Goal: Task Accomplishment & Management: Complete application form

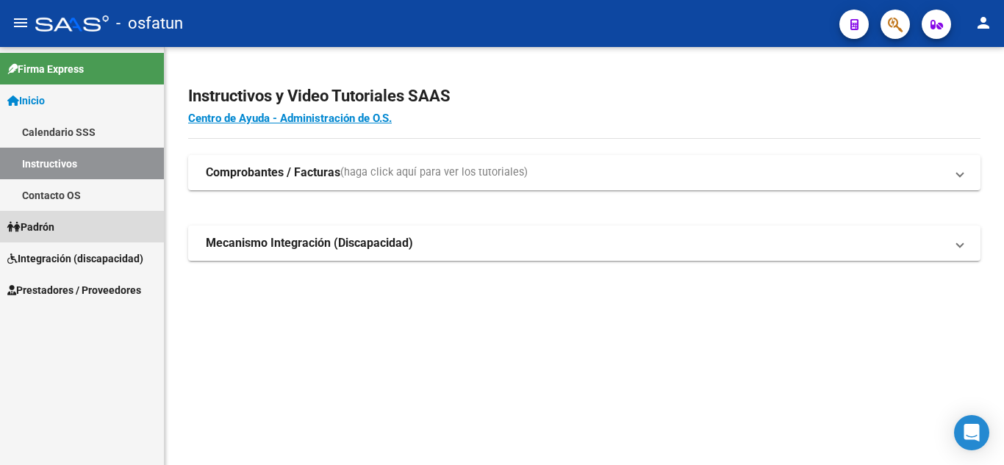
click at [49, 225] on span "Padrón" at bounding box center [30, 227] width 47 height 16
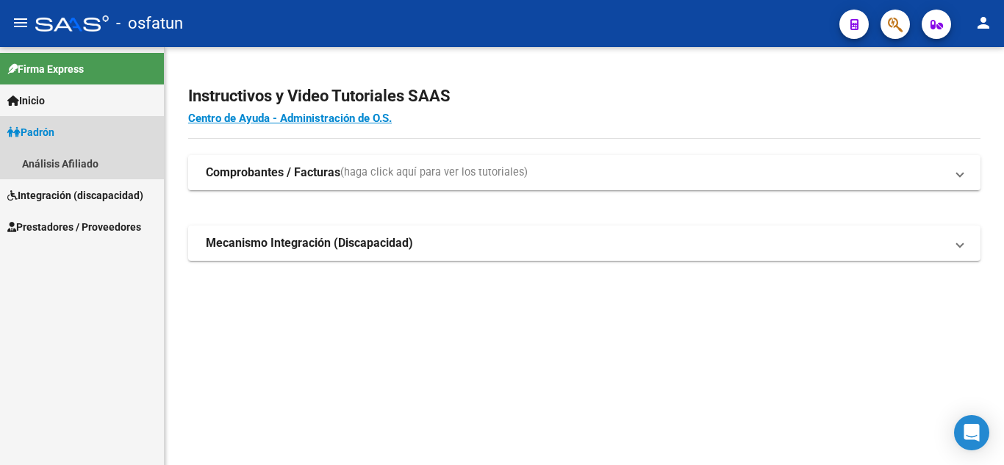
click at [35, 125] on span "Padrón" at bounding box center [30, 132] width 47 height 16
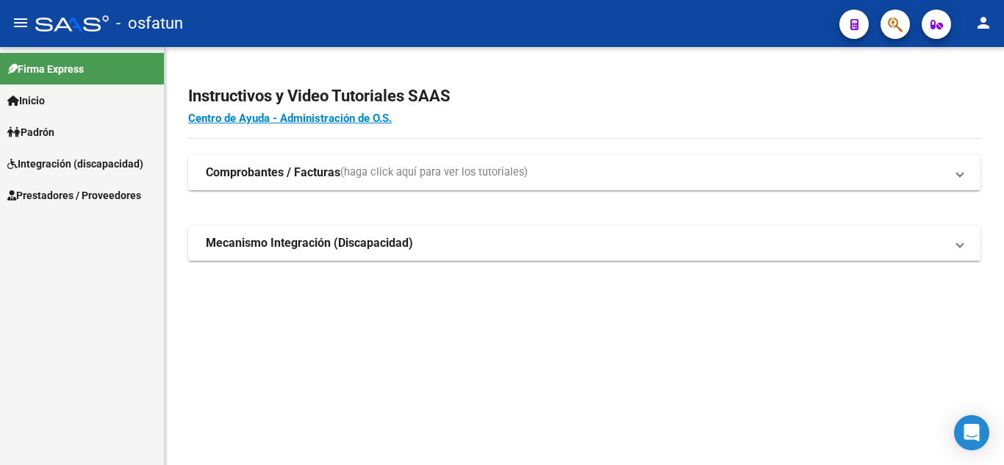
click at [40, 135] on span "Padrón" at bounding box center [30, 132] width 47 height 16
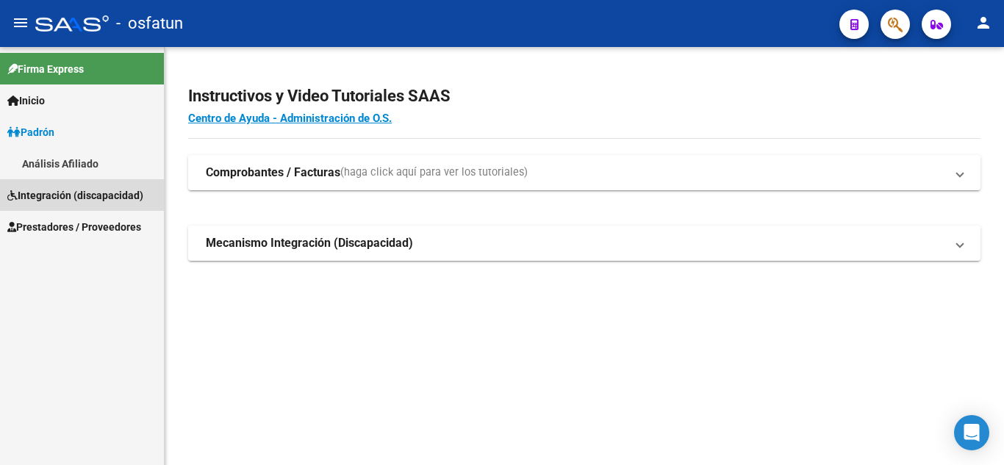
click at [55, 201] on span "Integración (discapacidad)" at bounding box center [75, 195] width 136 height 16
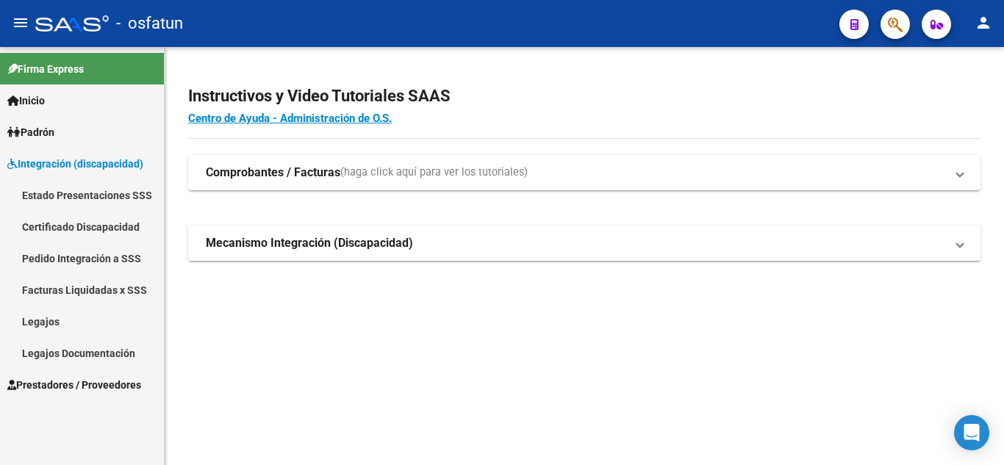
click at [57, 400] on link "Prestadores / Proveedores" at bounding box center [82, 385] width 164 height 32
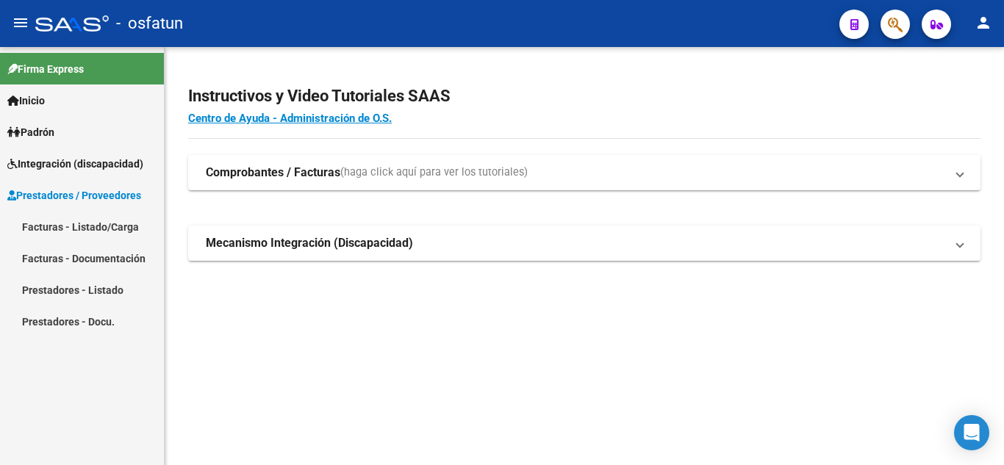
click at [43, 218] on link "Facturas - Listado/Carga" at bounding box center [82, 227] width 164 height 32
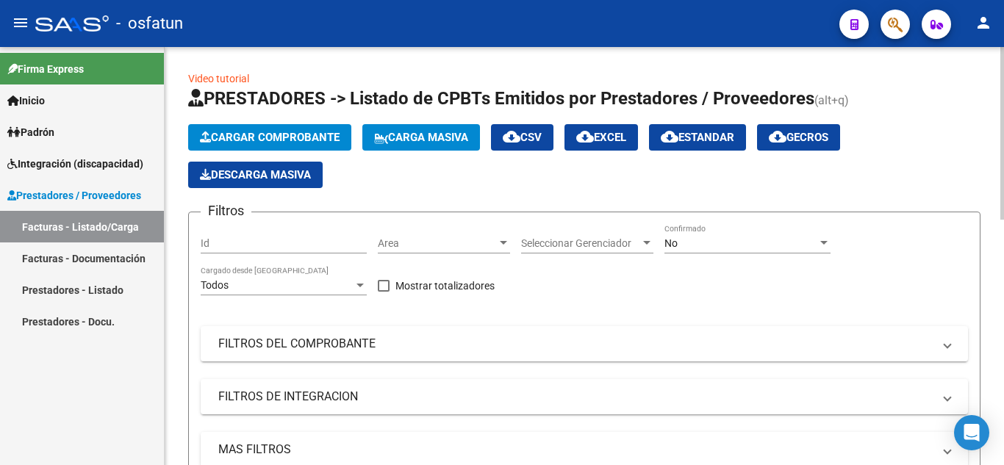
click at [284, 143] on span "Cargar Comprobante" at bounding box center [270, 137] width 140 height 13
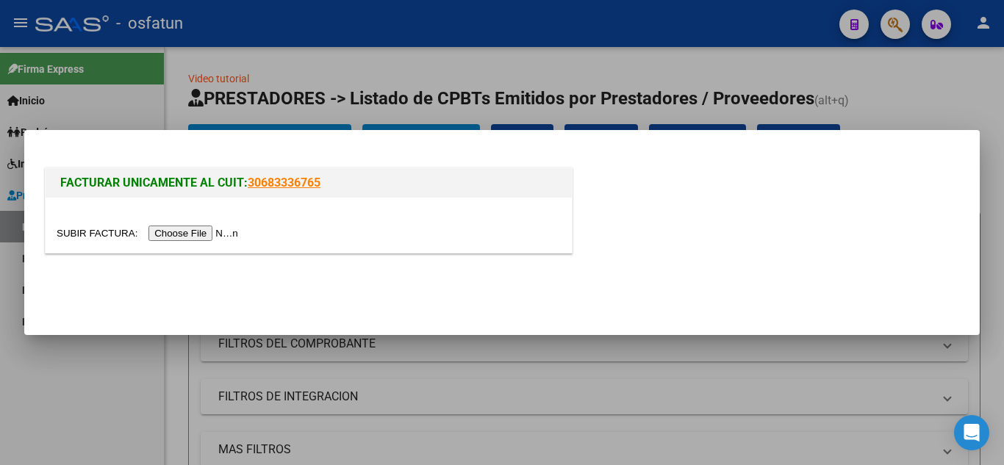
click at [199, 229] on input "file" at bounding box center [150, 233] width 186 height 15
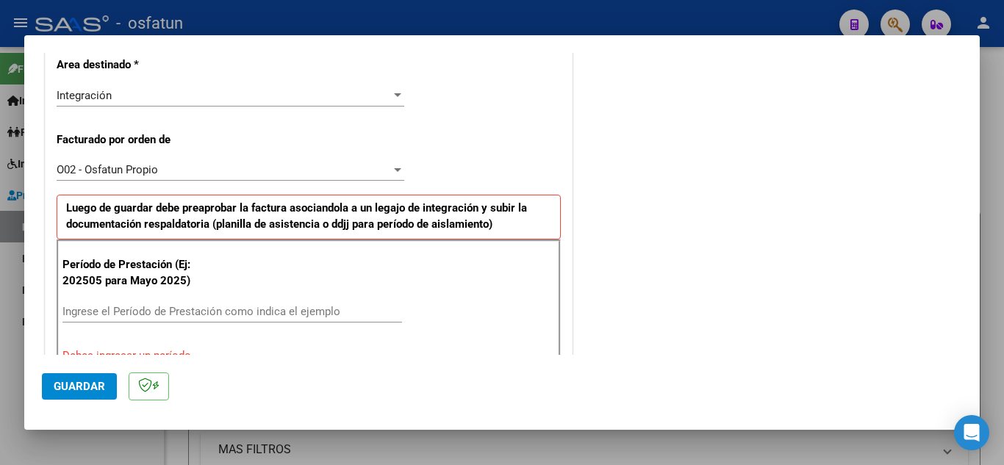
scroll to position [368, 0]
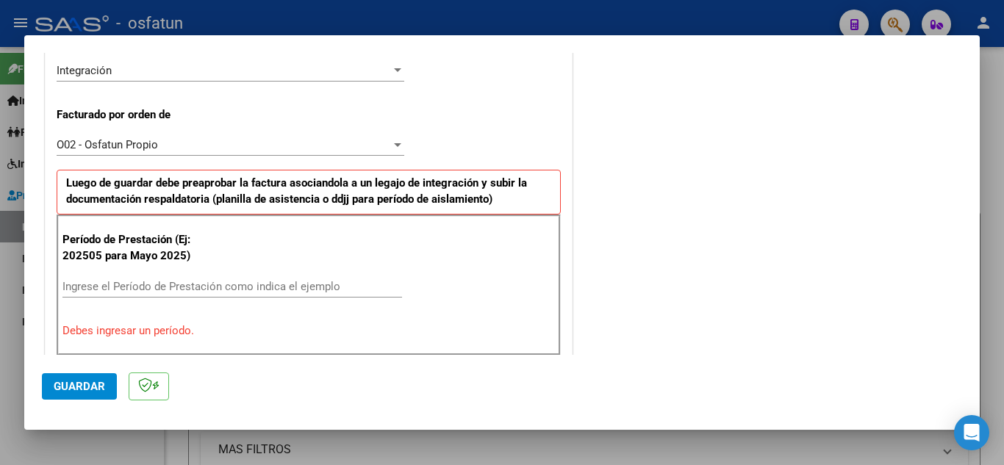
click at [268, 268] on div "Período de Prestación (Ej: 202505 para [DATE]) Ingrese el Período de Prestación…" at bounding box center [309, 285] width 504 height 141
click at [278, 284] on input "Ingrese el Período de Prestación como indica el ejemplo" at bounding box center [232, 286] width 340 height 13
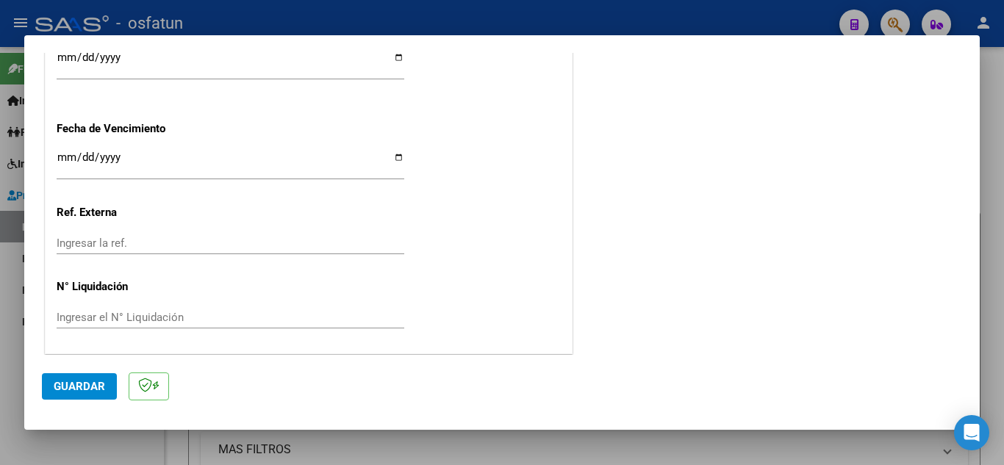
scroll to position [1150, 0]
type input "202508"
click at [107, 390] on button "Guardar" at bounding box center [79, 386] width 75 height 26
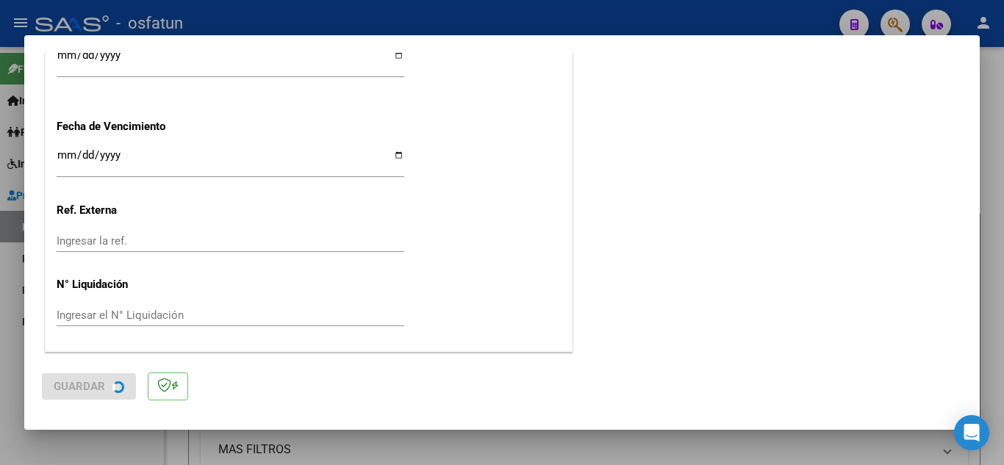
scroll to position [0, 0]
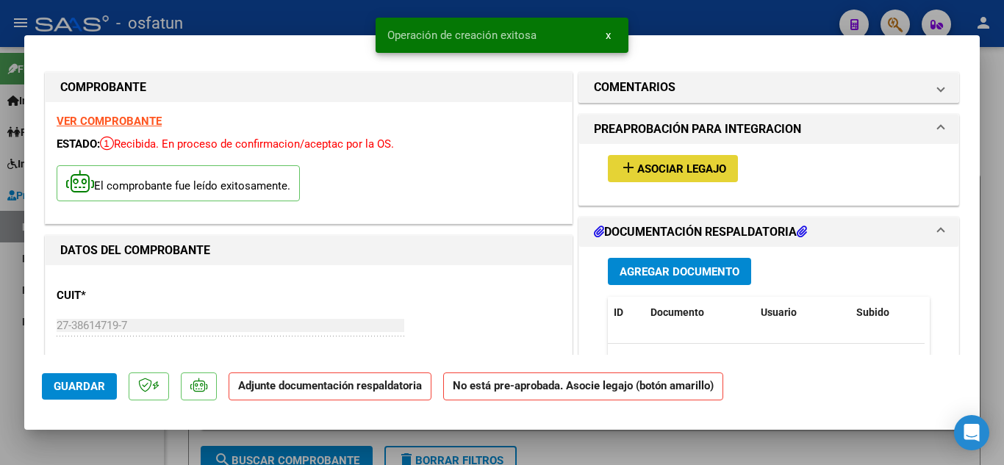
click at [660, 166] on span "Asociar Legajo" at bounding box center [681, 168] width 89 height 13
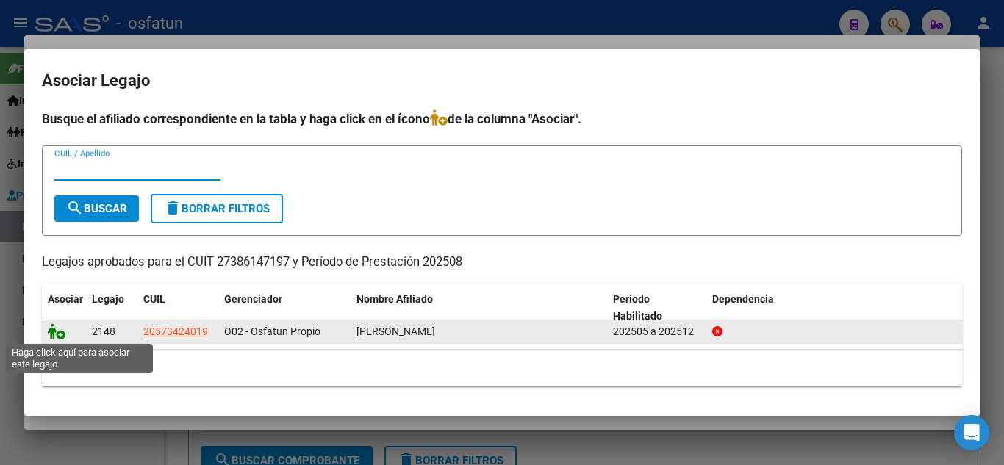
click at [55, 329] on icon at bounding box center [57, 332] width 18 height 16
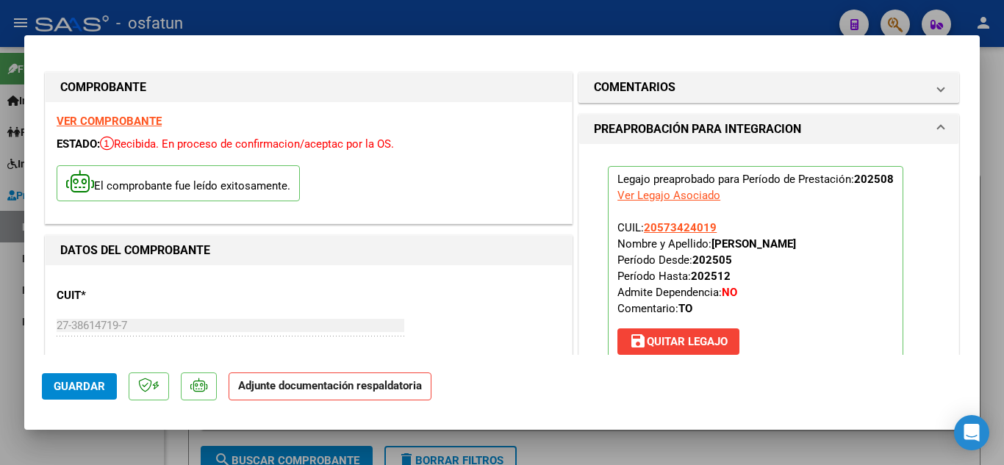
click at [828, 354] on p "Legajo preaprobado para Período de Prestación: 202508 Ver Legajo Asociado CUIL:…" at bounding box center [756, 264] width 296 height 196
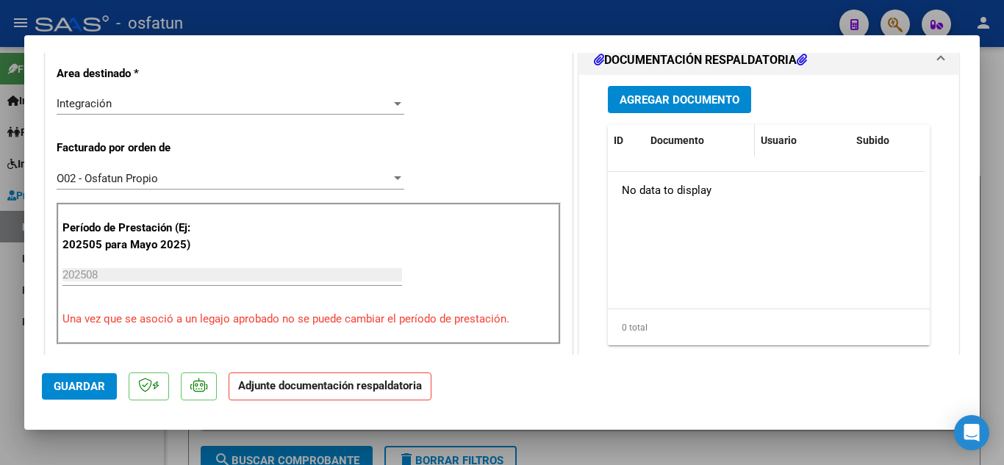
scroll to position [368, 0]
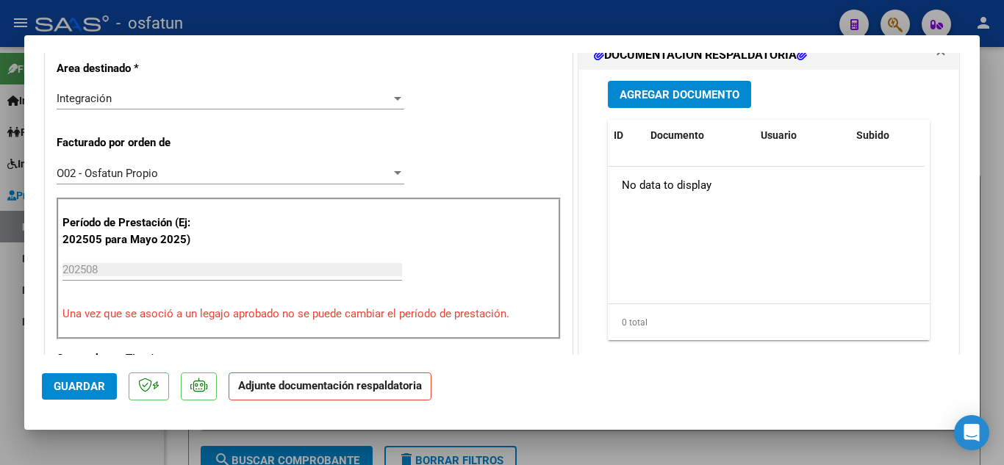
click at [700, 97] on span "Agregar Documento" at bounding box center [680, 94] width 120 height 13
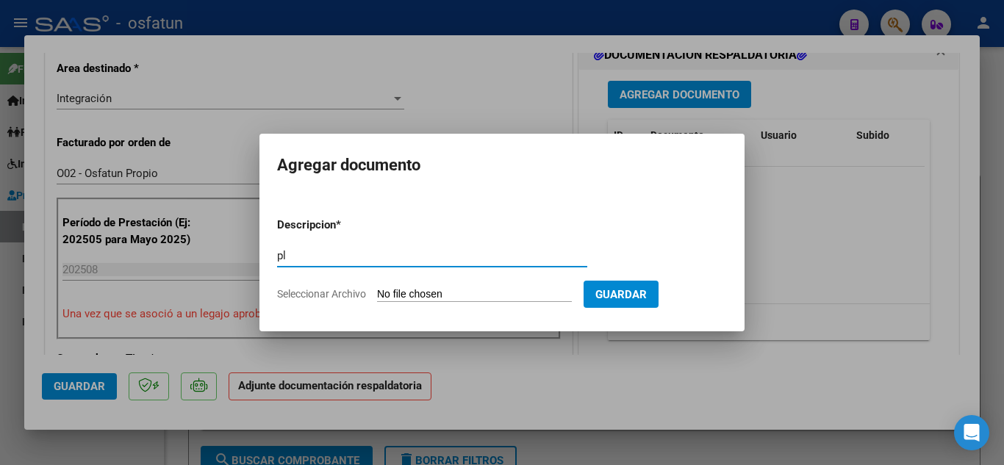
type input "p"
type input "Planilla de asistencia"
click at [446, 299] on input "Seleccionar Archivo" at bounding box center [474, 295] width 195 height 14
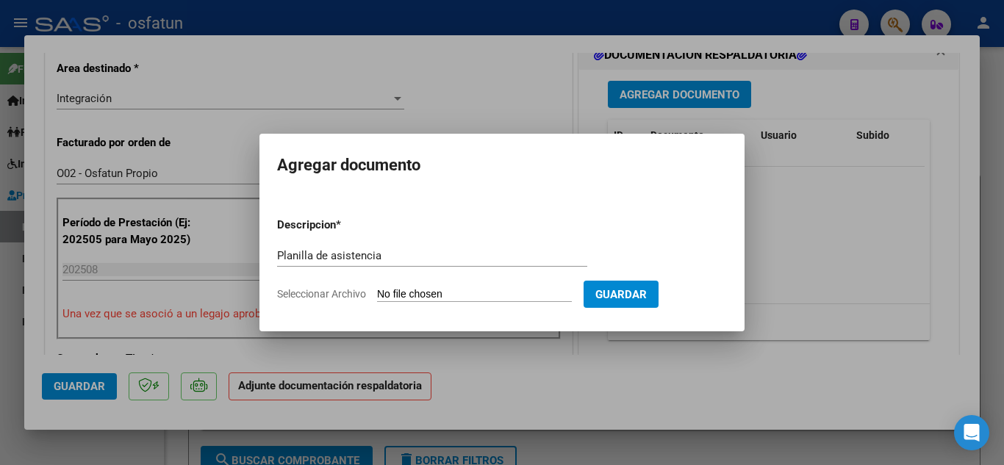
type input "C:\fakepath\planilla asistencia [PERSON_NAME] TO.pdf"
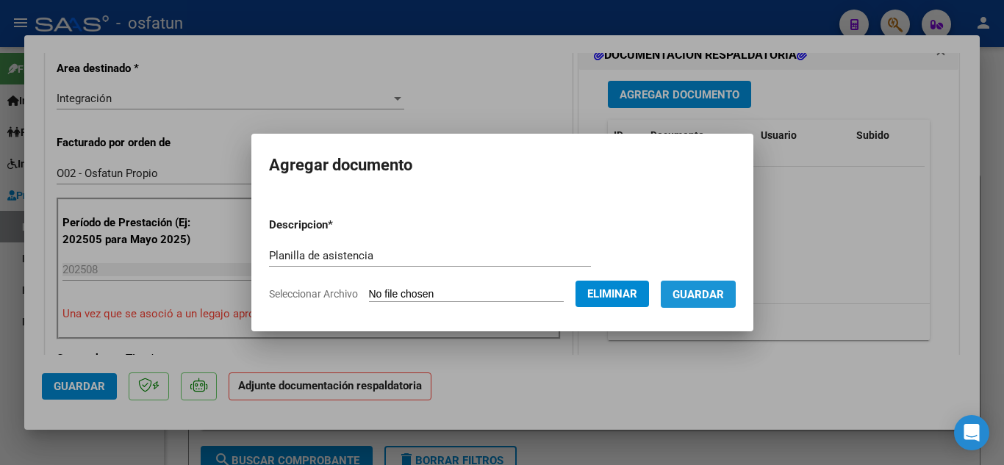
click at [736, 302] on button "Guardar" at bounding box center [698, 294] width 75 height 27
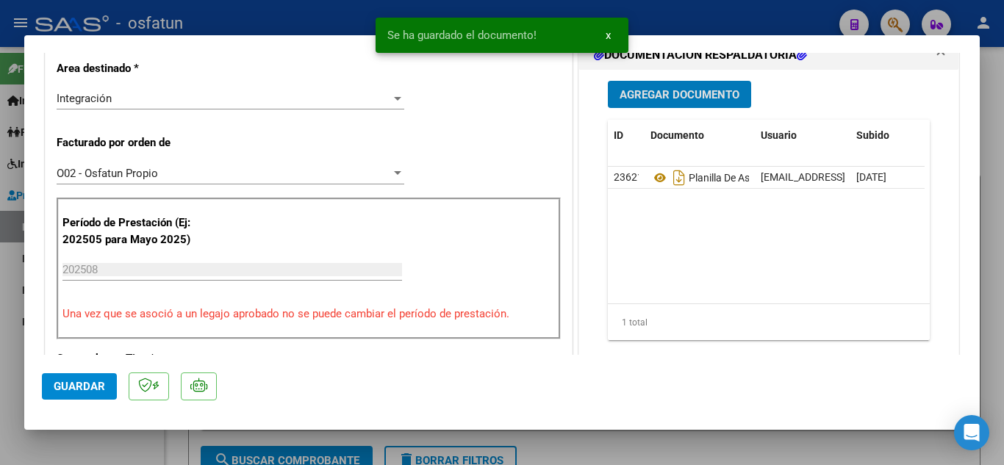
click at [657, 97] on span "Agregar Documento" at bounding box center [680, 94] width 120 height 13
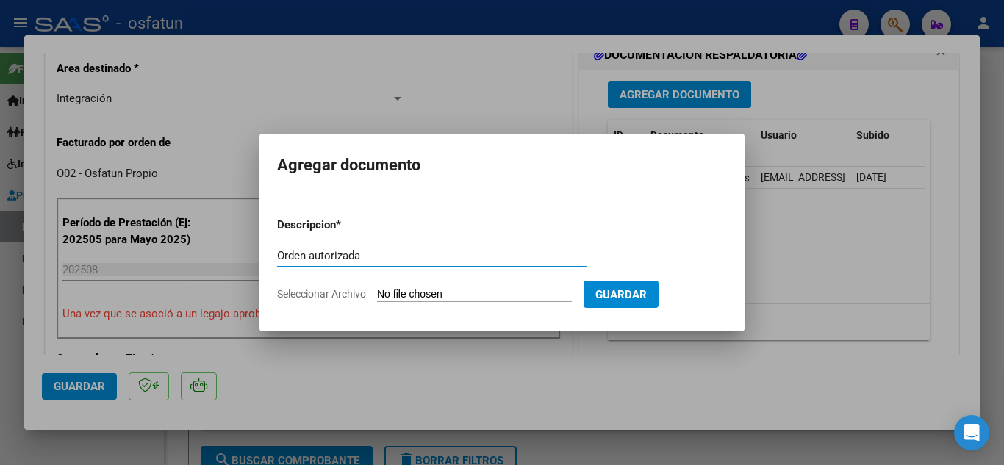
type input "Orden autorizada"
click at [504, 295] on input "Seleccionar Archivo" at bounding box center [474, 295] width 195 height 14
type input "C:\fakepath\order_3523216.pdf"
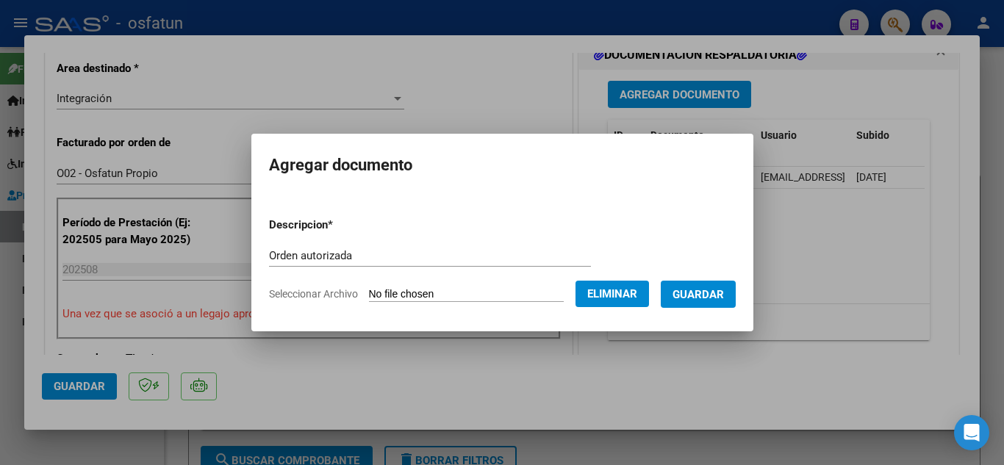
click at [721, 288] on span "Guardar" at bounding box center [698, 294] width 51 height 13
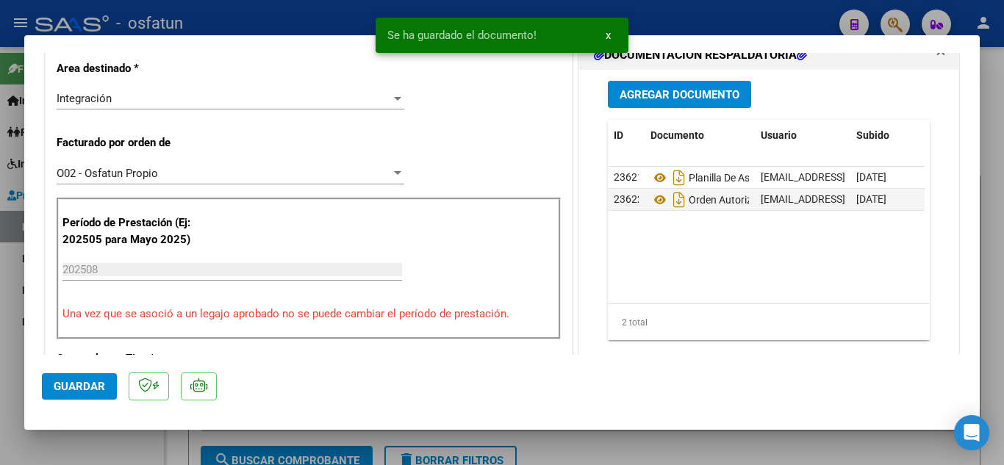
click at [324, 24] on div at bounding box center [502, 232] width 1004 height 465
type input "$ 0,00"
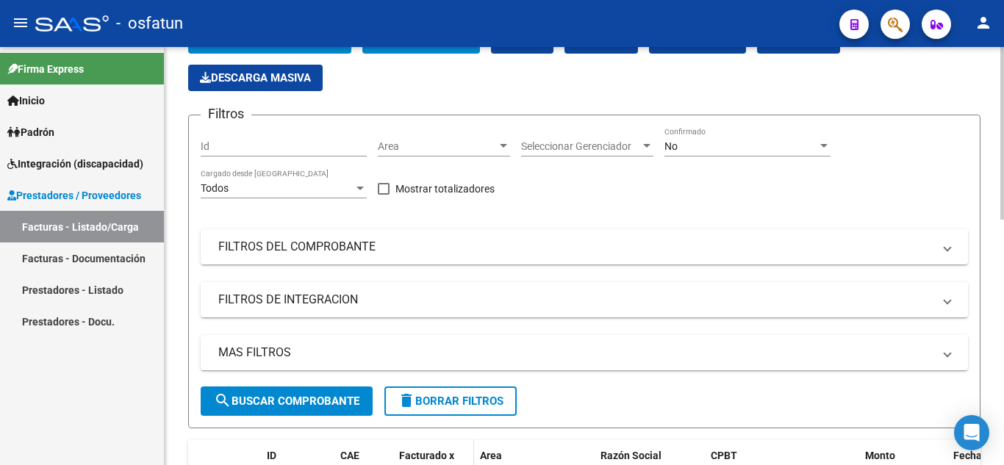
scroll to position [0, 0]
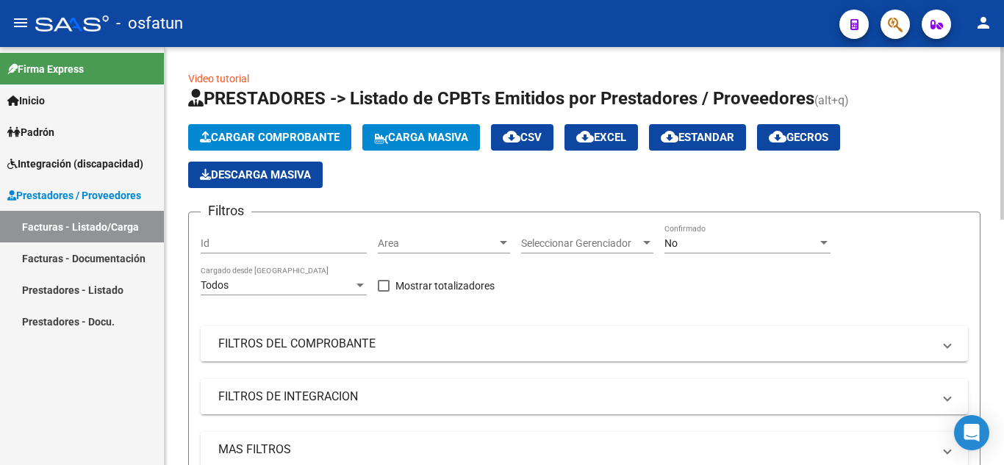
click at [256, 141] on span "Cargar Comprobante" at bounding box center [270, 137] width 140 height 13
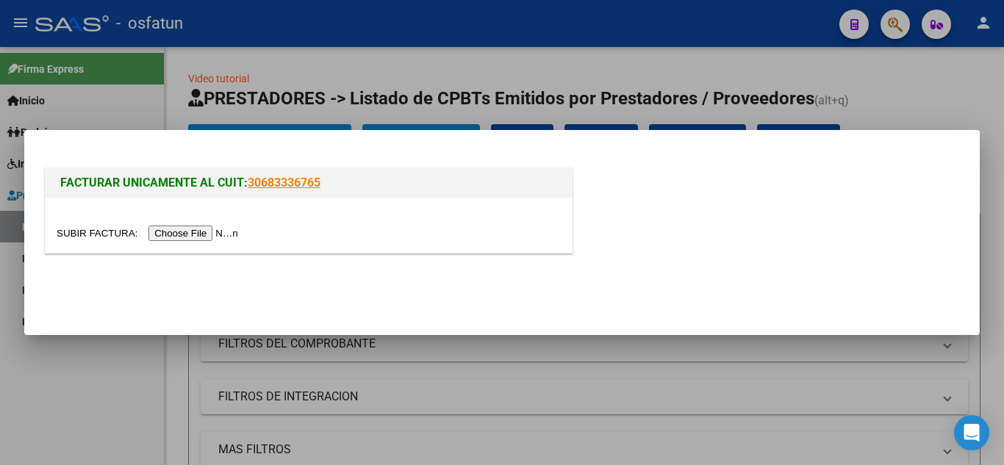
click at [207, 227] on input "file" at bounding box center [150, 233] width 186 height 15
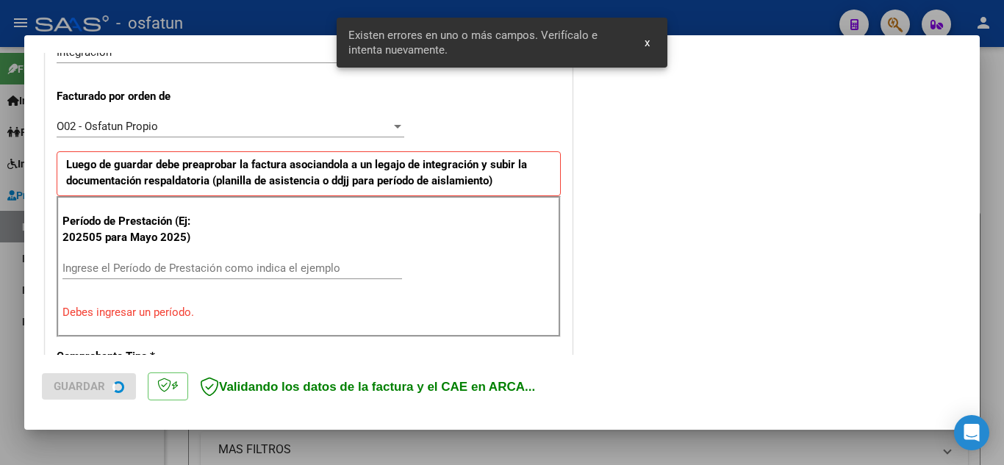
scroll to position [435, 0]
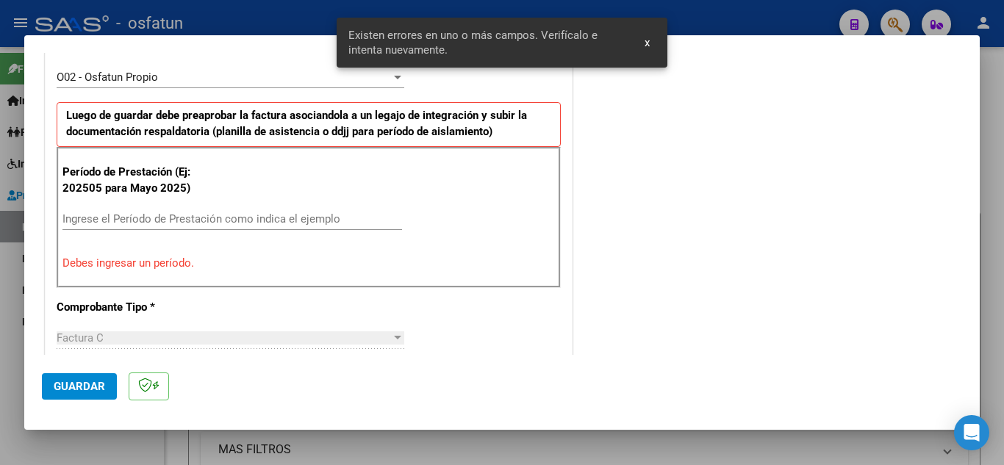
click at [230, 232] on div "Ingrese el Período de Prestación como indica el ejemplo" at bounding box center [232, 226] width 340 height 36
click at [237, 222] on input "Ingrese el Período de Prestación como indica el ejemplo" at bounding box center [232, 218] width 340 height 13
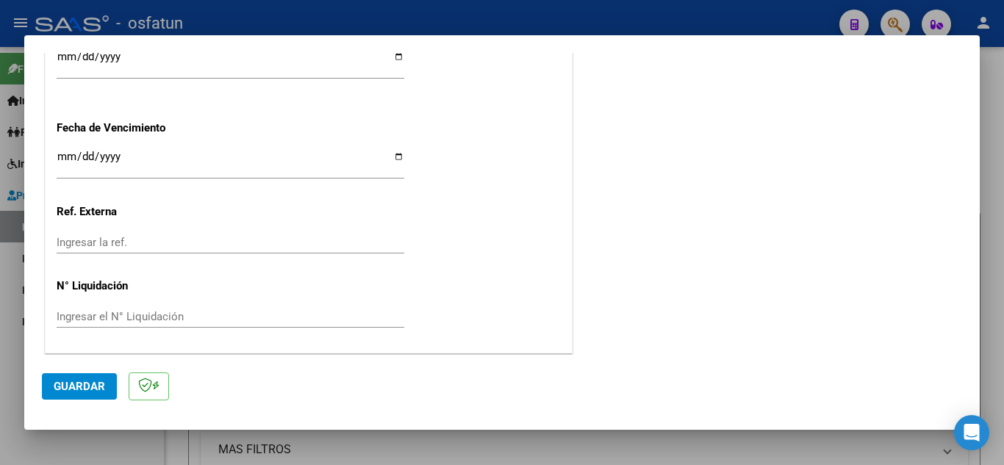
scroll to position [1150, 0]
type input "202508"
click at [84, 390] on span "Guardar" at bounding box center [79, 386] width 51 height 13
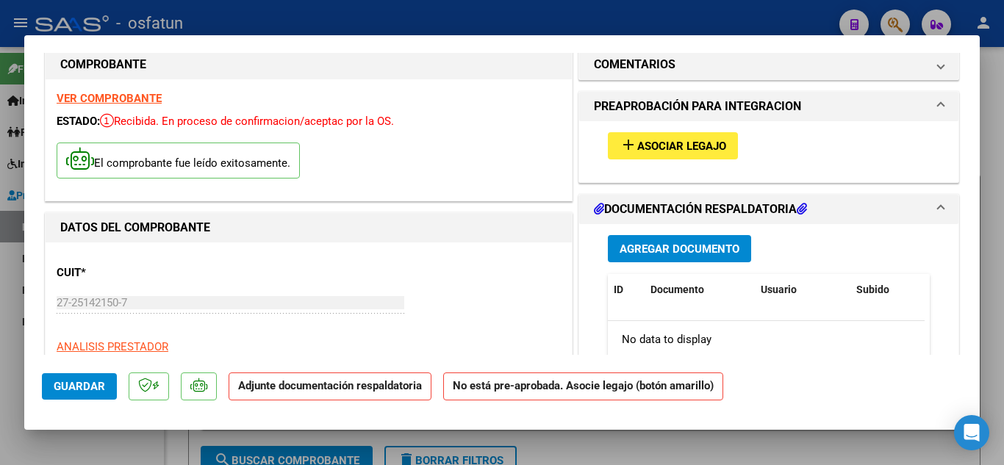
scroll to position [0, 0]
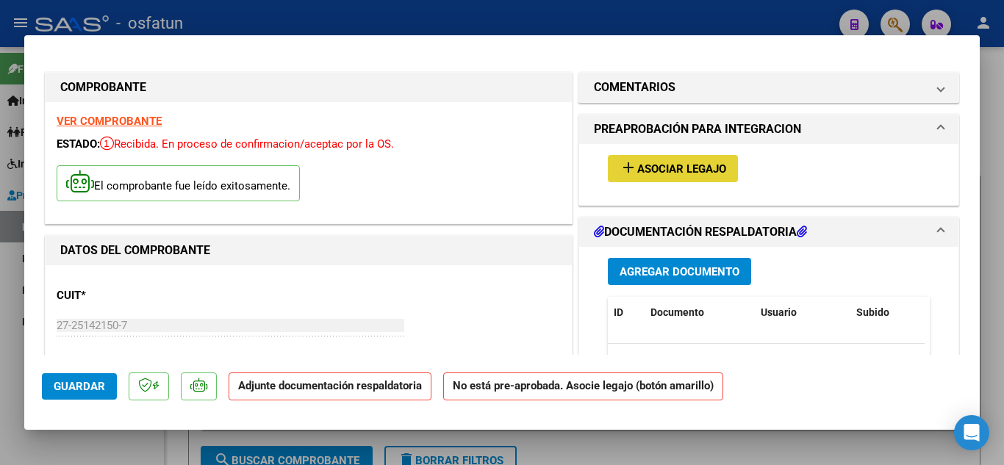
click at [637, 166] on span "Asociar Legajo" at bounding box center [681, 168] width 89 height 13
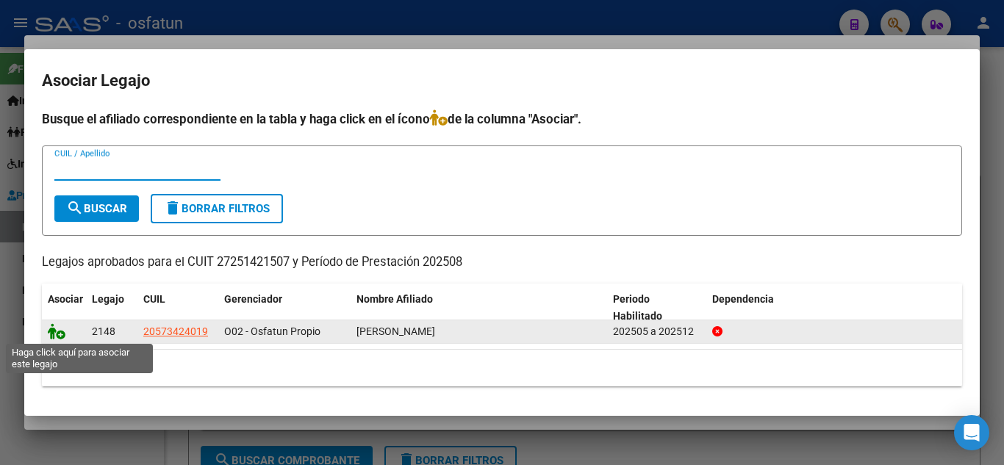
click at [48, 337] on icon at bounding box center [57, 332] width 18 height 16
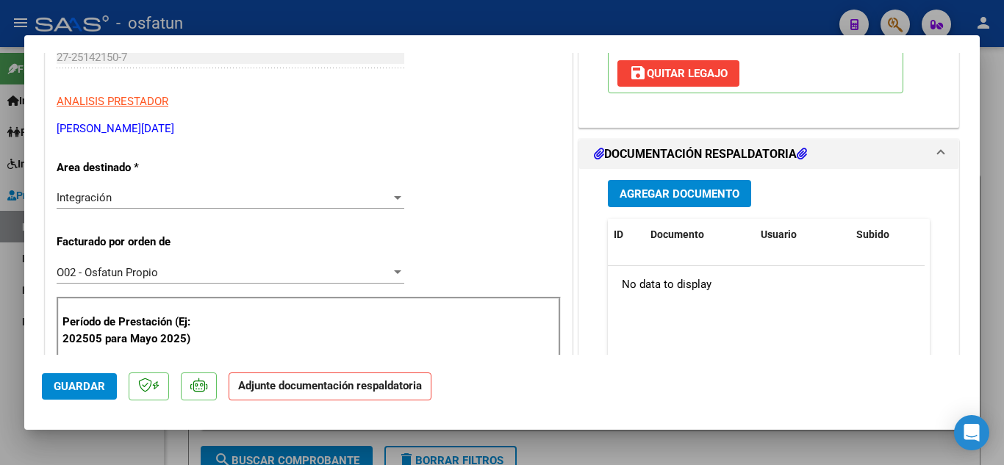
scroll to position [294, 0]
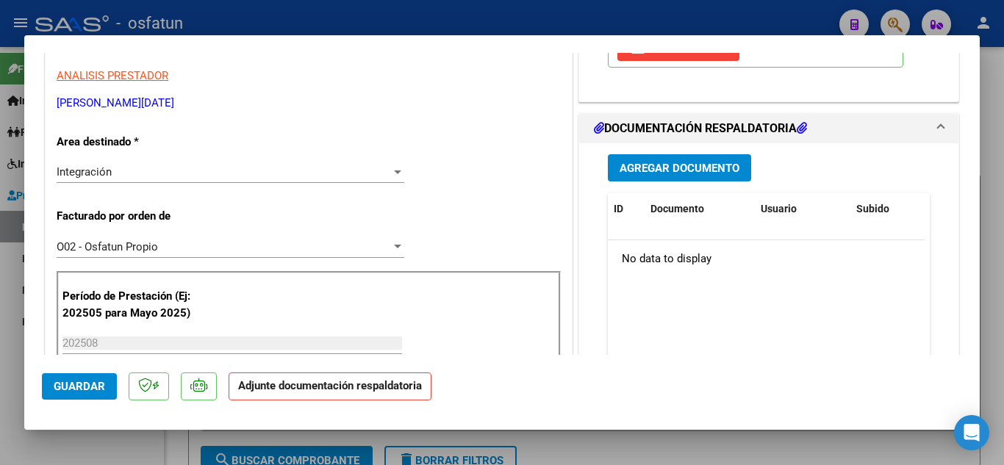
click at [685, 166] on span "Agregar Documento" at bounding box center [680, 168] width 120 height 13
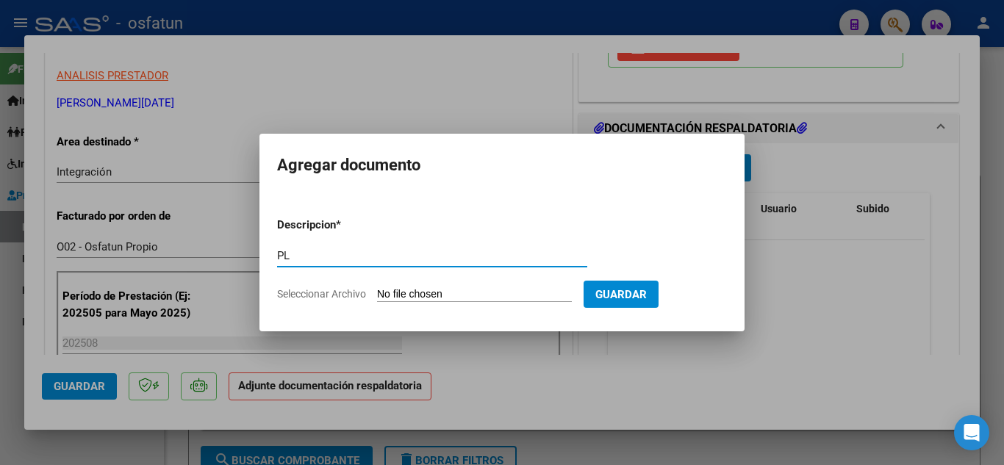
type input "P"
type input "ñ"
type input "Planilla de Asistencia"
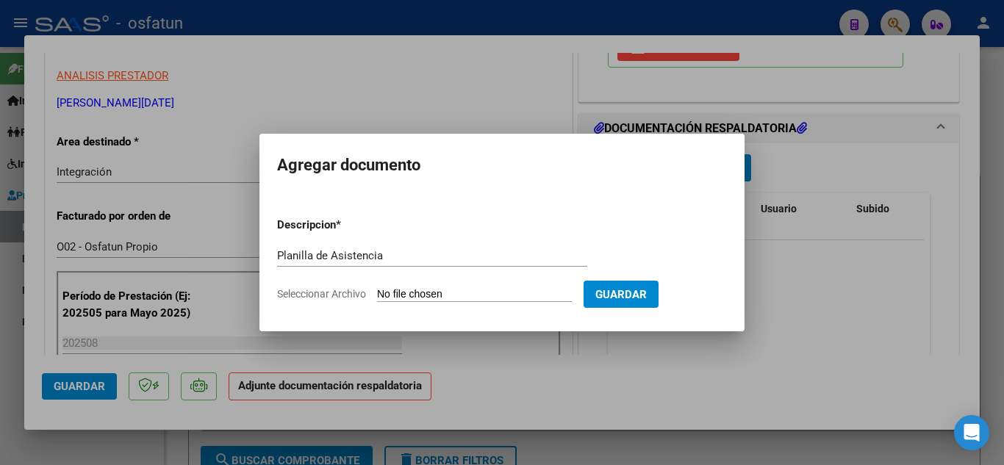
drag, startPoint x: 466, startPoint y: 284, endPoint x: 463, endPoint y: 293, distance: 9.3
click at [464, 290] on form "Descripcion * Planilla de Asistencia Escriba aquí una descripcion Seleccionar A…" at bounding box center [502, 259] width 450 height 107
click at [463, 293] on input "Seleccionar Archivo" at bounding box center [474, 295] width 195 height 14
type input "C:\fakepath\[PERSON_NAME] - ASISTENCIA [MEDICAL_DATA].pdf"
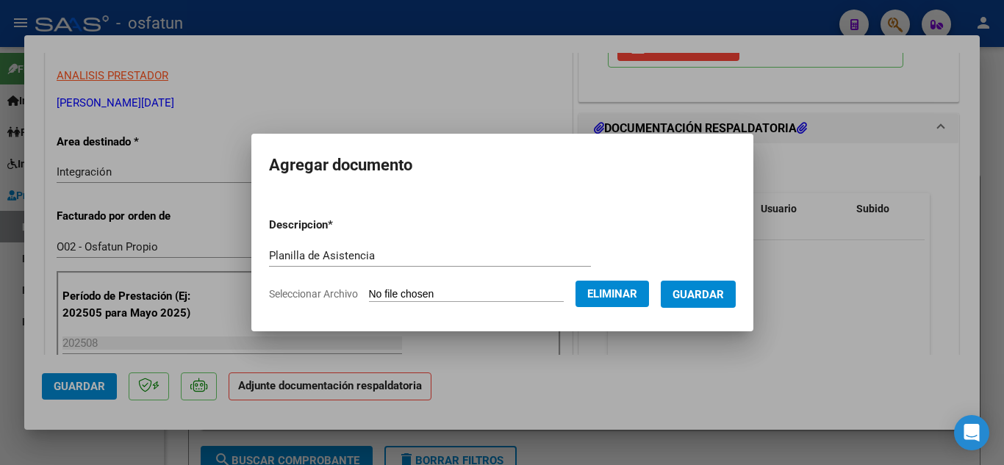
click at [720, 301] on span "Guardar" at bounding box center [698, 294] width 51 height 13
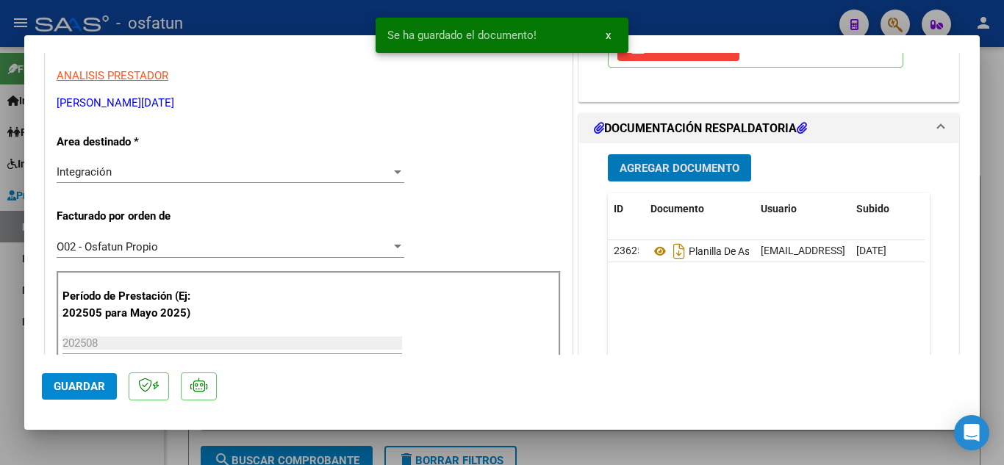
click at [688, 157] on button "Agregar Documento" at bounding box center [679, 167] width 143 height 27
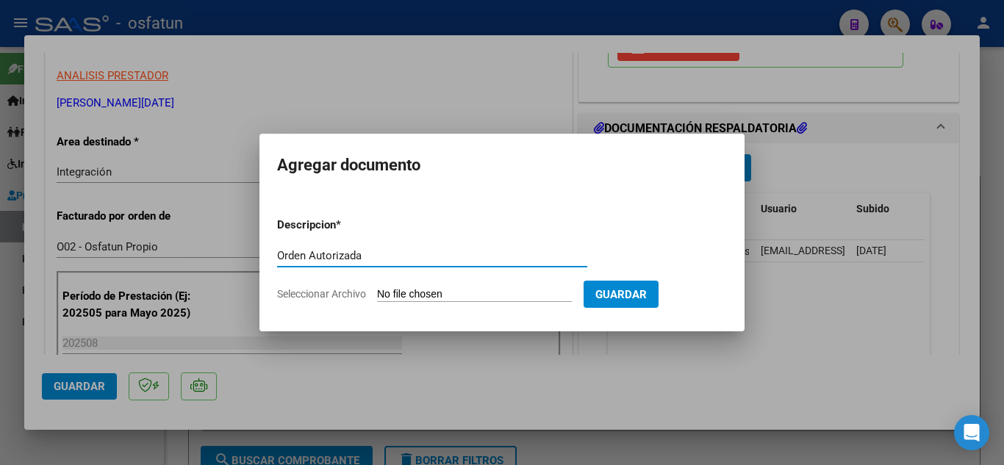
type input "Orden Autorizada"
click at [501, 290] on input "Seleccionar Archivo" at bounding box center [474, 295] width 195 height 14
type input "C:\fakepath\order_3523209.pdf"
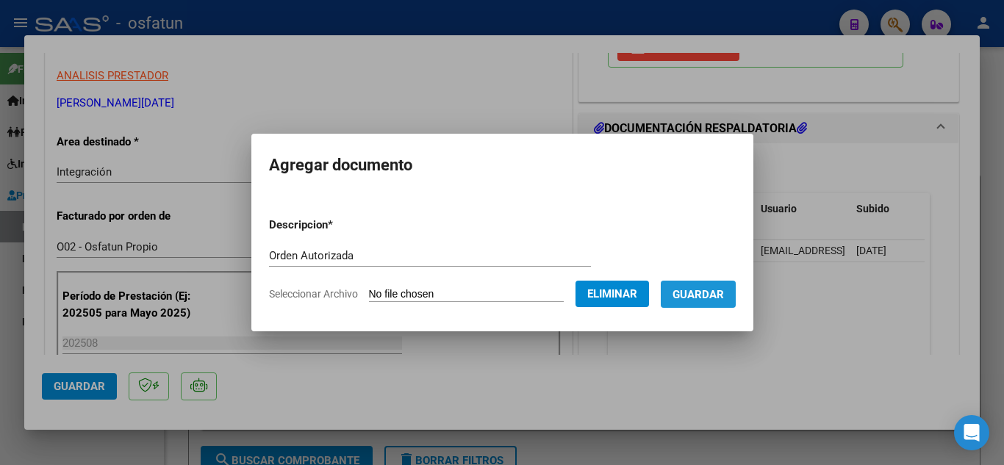
click at [714, 300] on span "Guardar" at bounding box center [698, 294] width 51 height 13
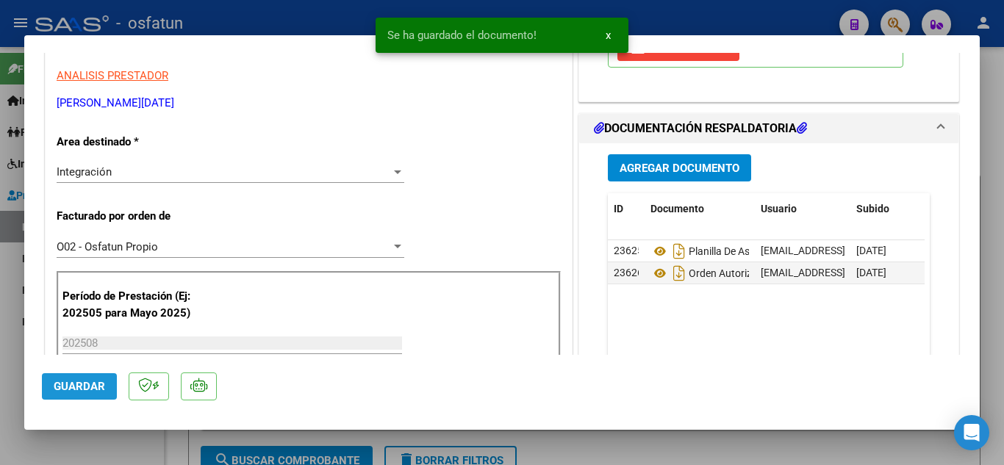
drag, startPoint x: 65, startPoint y: 386, endPoint x: 140, endPoint y: 379, distance: 76.1
click at [65, 385] on span "Guardar" at bounding box center [79, 386] width 51 height 13
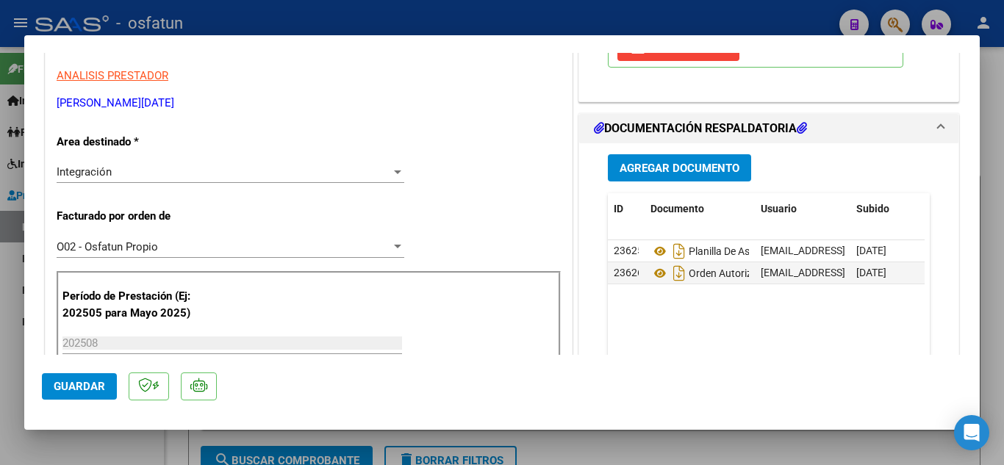
drag, startPoint x: 263, startPoint y: 15, endPoint x: 407, endPoint y: 83, distance: 158.8
click at [266, 15] on div at bounding box center [502, 232] width 1004 height 465
type input "$ 0,00"
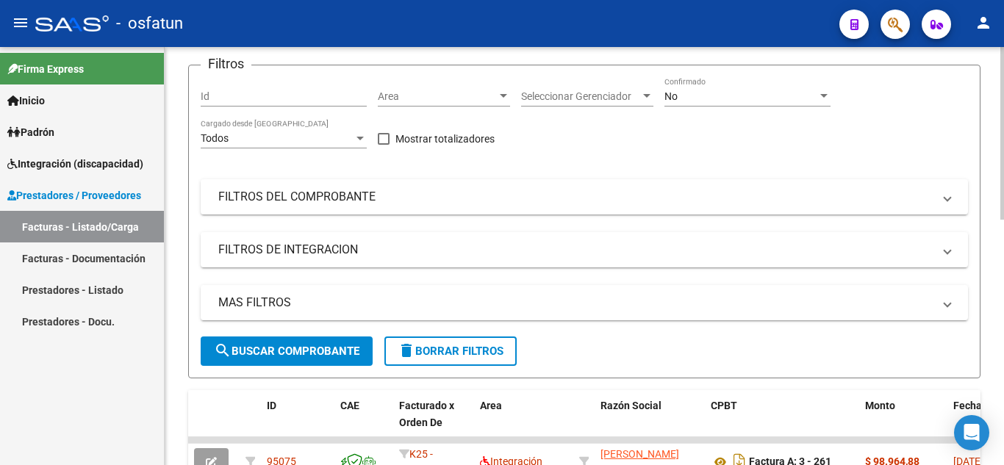
scroll to position [0, 0]
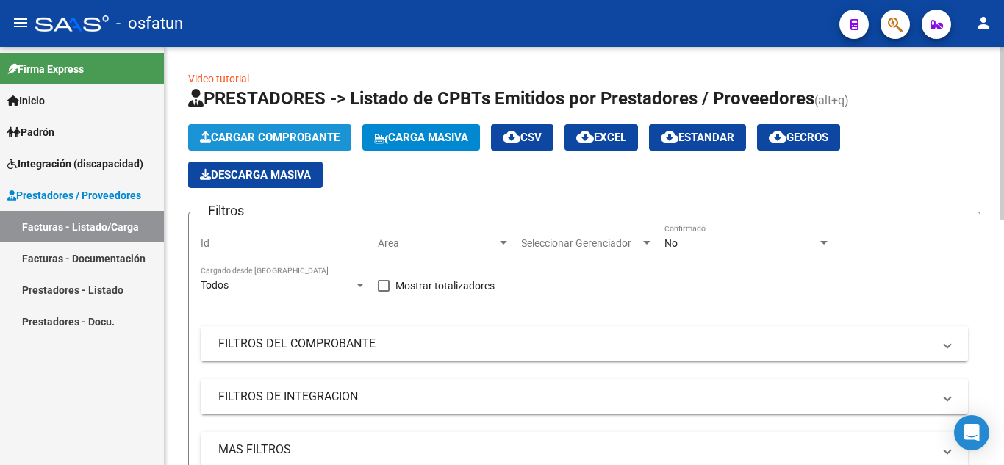
click at [258, 133] on span "Cargar Comprobante" at bounding box center [270, 137] width 140 height 13
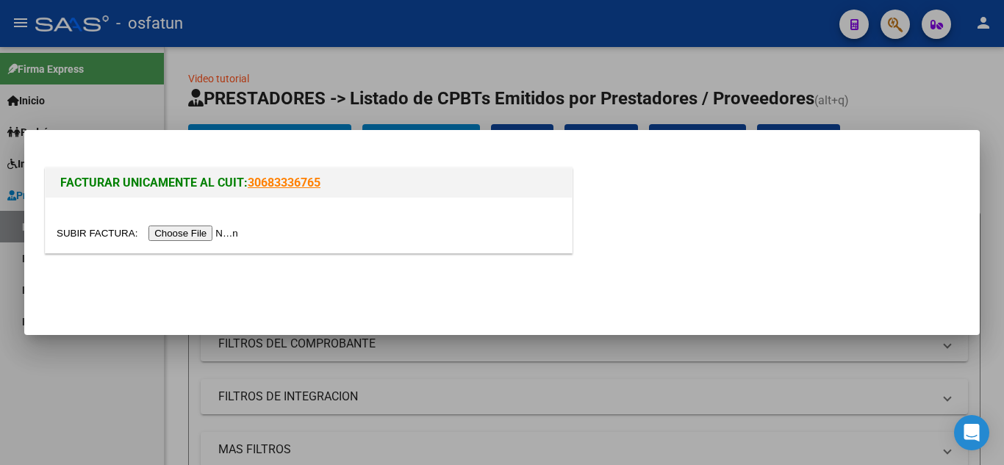
click at [196, 234] on input "file" at bounding box center [150, 233] width 186 height 15
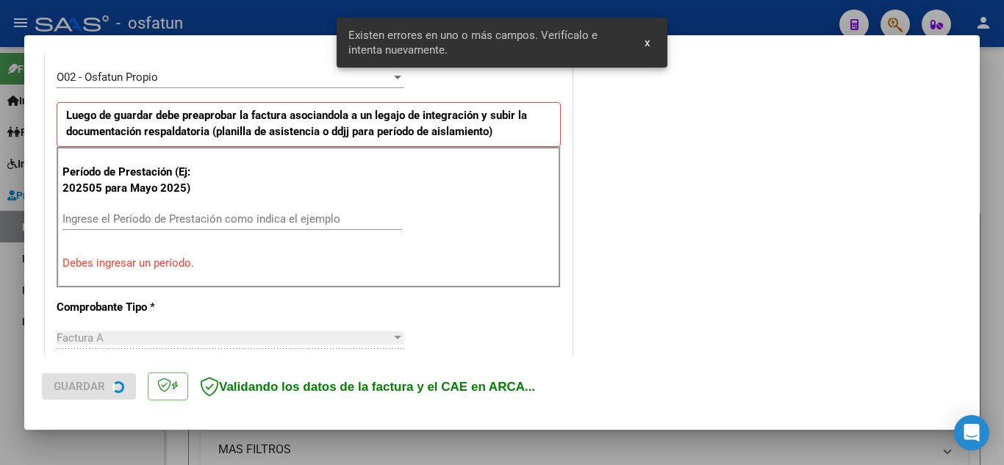
scroll to position [509, 0]
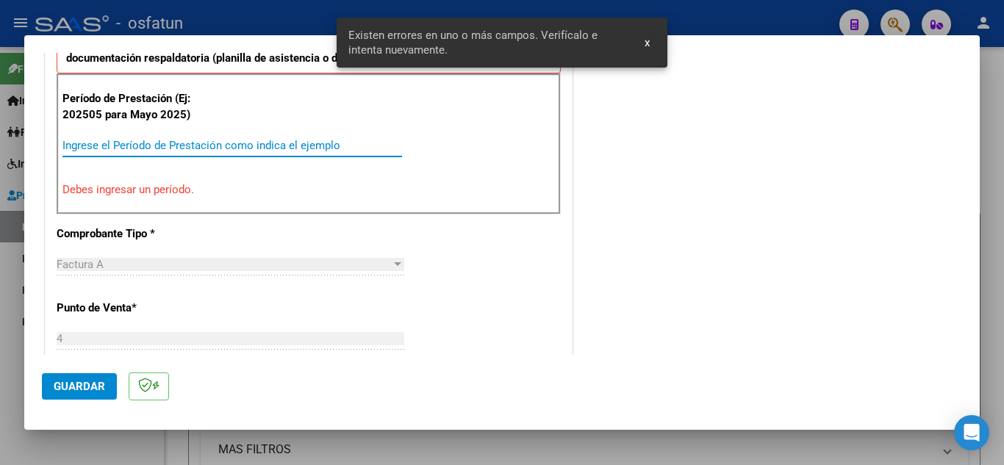
click at [156, 147] on input "Ingrese el Período de Prestación como indica el ejemplo" at bounding box center [232, 145] width 340 height 13
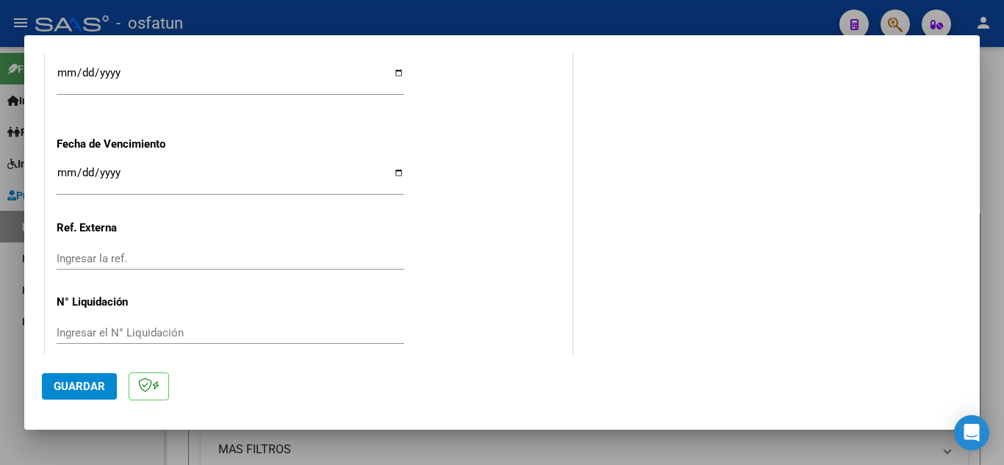
scroll to position [1150, 0]
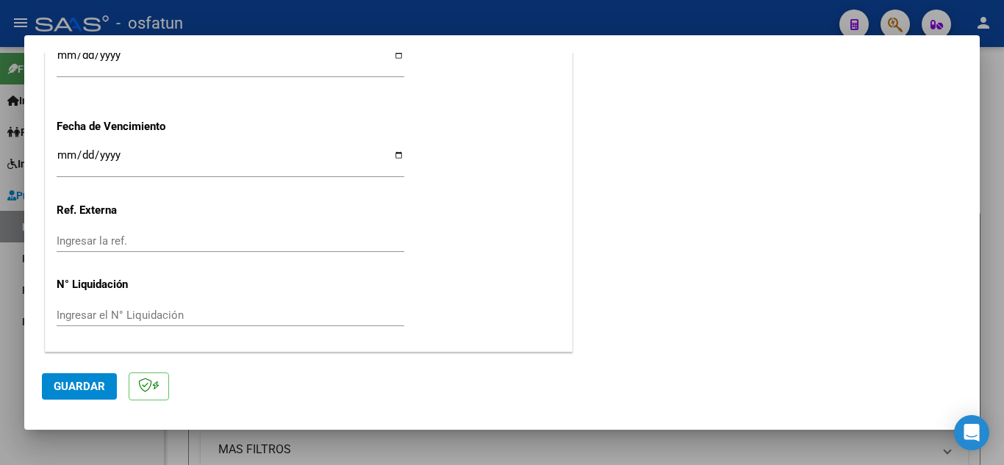
type input "202508"
click at [82, 385] on span "Guardar" at bounding box center [79, 386] width 51 height 13
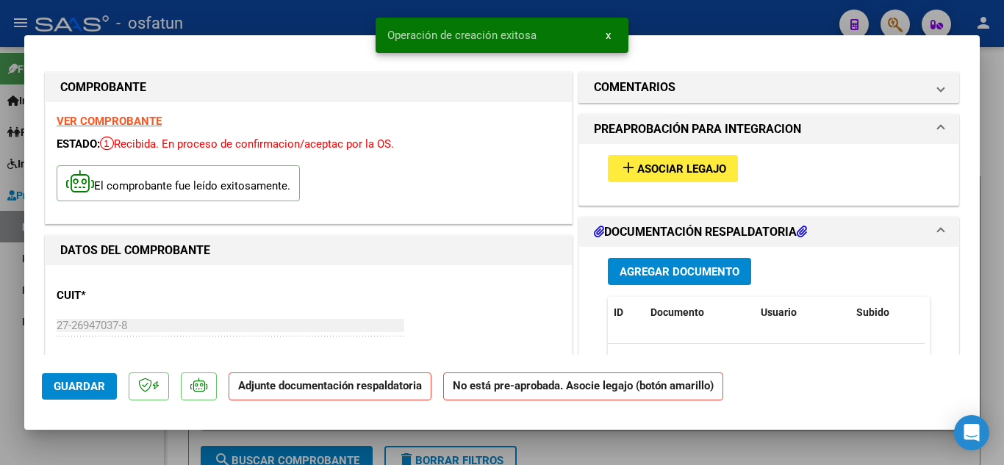
click at [651, 162] on span "Asociar Legajo" at bounding box center [681, 168] width 89 height 13
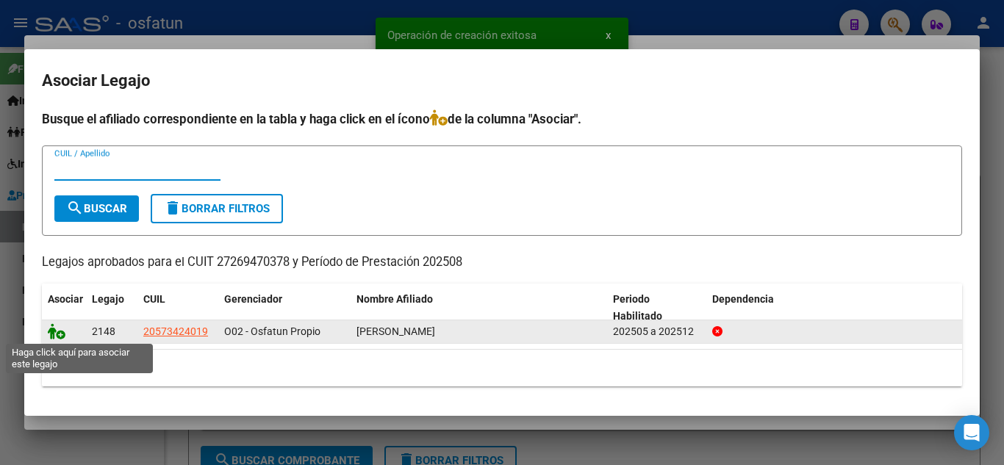
click at [54, 339] on icon at bounding box center [57, 332] width 18 height 16
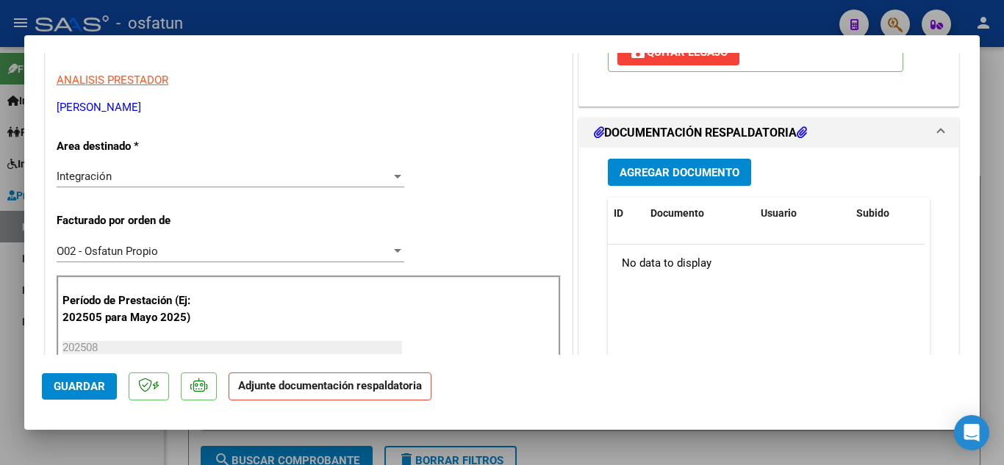
scroll to position [294, 0]
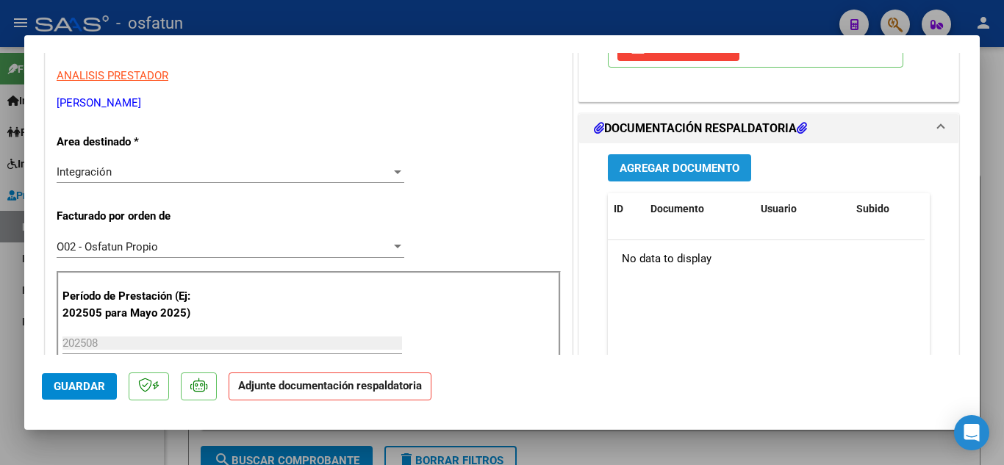
click at [665, 169] on span "Agregar Documento" at bounding box center [680, 168] width 120 height 13
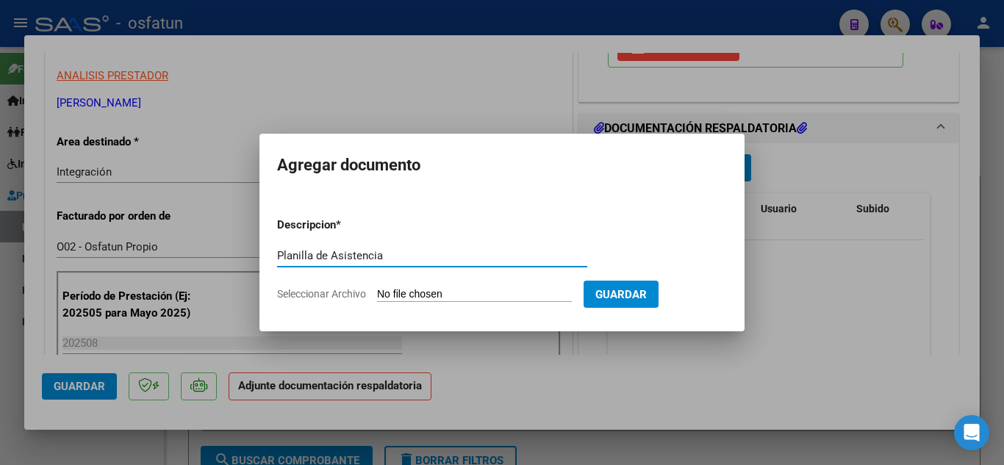
type input "Planilla de Asistencia"
click at [444, 288] on input "Seleccionar Archivo" at bounding box center [474, 295] width 195 height 14
type input "C:\fakepath\PLanilla de Asistencia Fono Afil [PERSON_NAME].pdf"
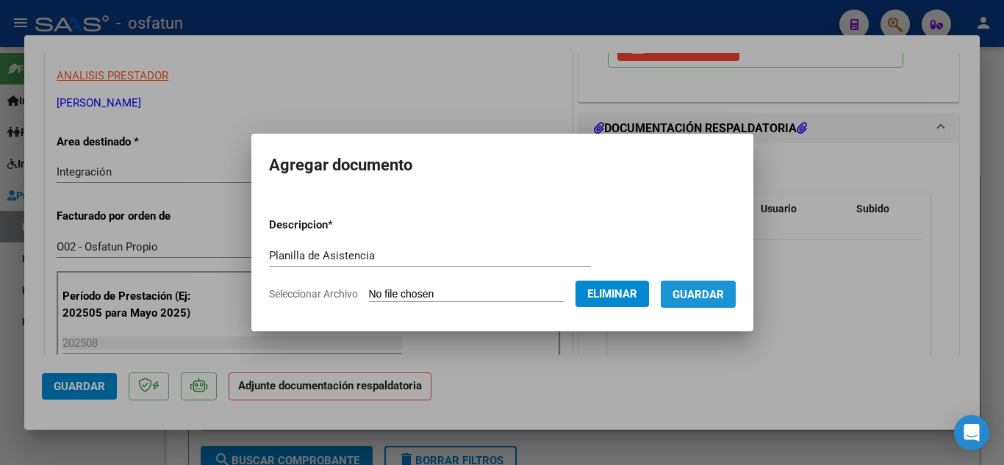
click at [708, 300] on span "Guardar" at bounding box center [698, 294] width 51 height 13
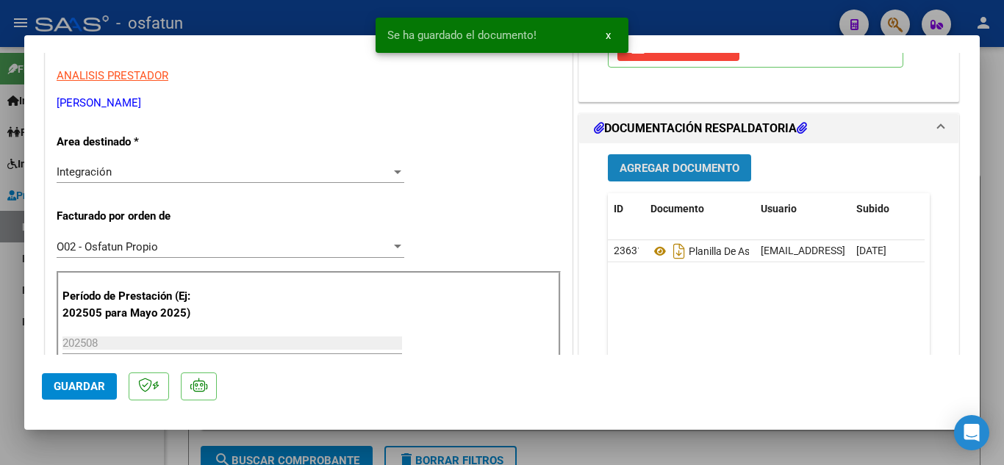
click at [696, 171] on span "Agregar Documento" at bounding box center [680, 168] width 120 height 13
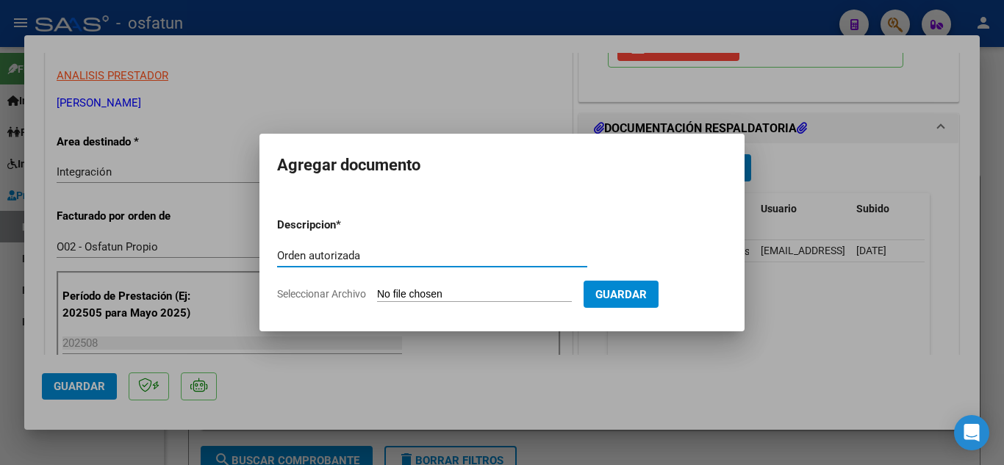
type input "Orden autorizada"
click at [647, 298] on span "Guardar" at bounding box center [621, 294] width 51 height 13
click at [457, 295] on input "Seleccionar Archivo" at bounding box center [474, 295] width 195 height 14
type input "C:\fakepath\order_3523202.pdf"
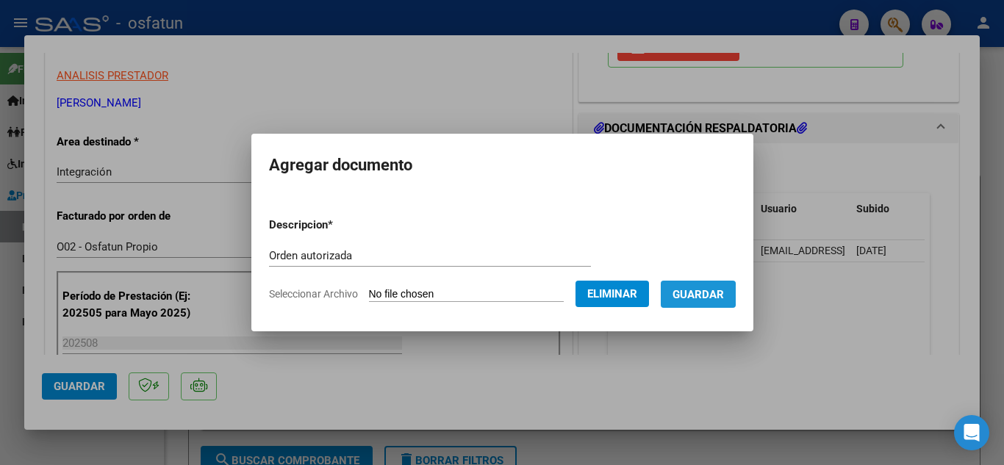
click at [693, 295] on span "Guardar" at bounding box center [698, 294] width 51 height 13
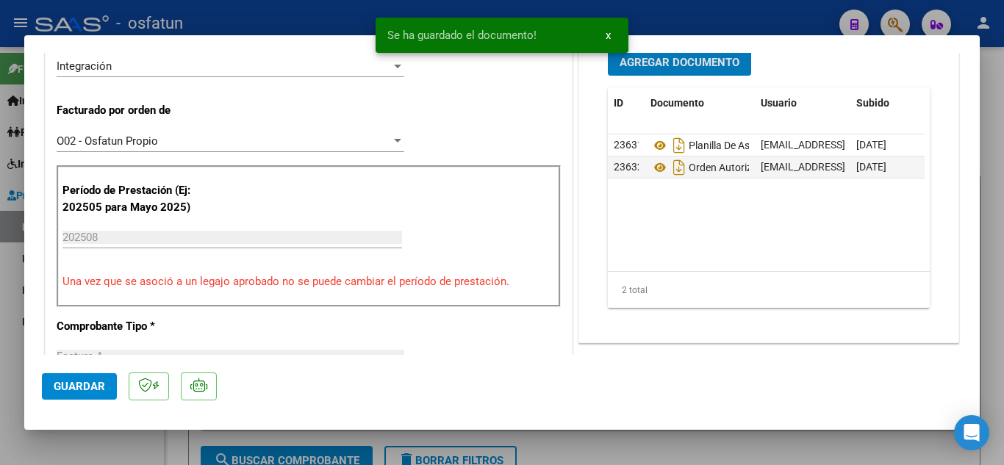
scroll to position [515, 0]
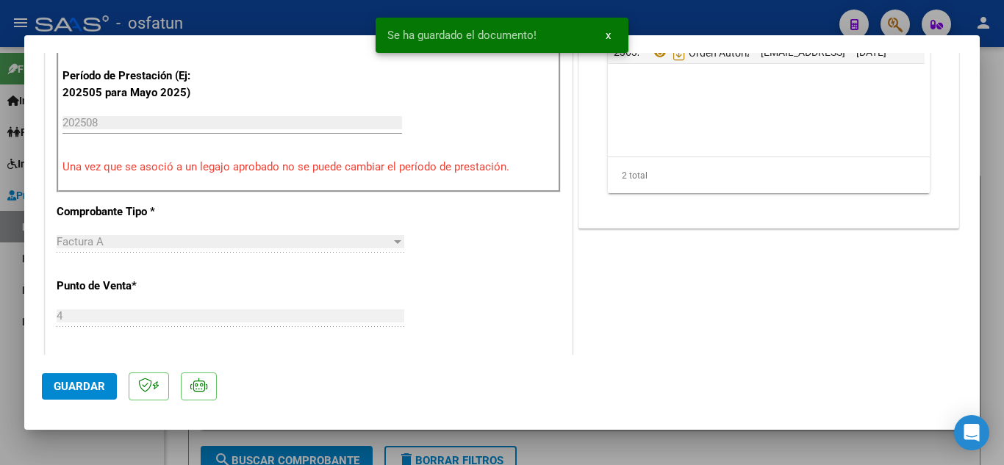
click at [47, 379] on button "Guardar" at bounding box center [79, 386] width 75 height 26
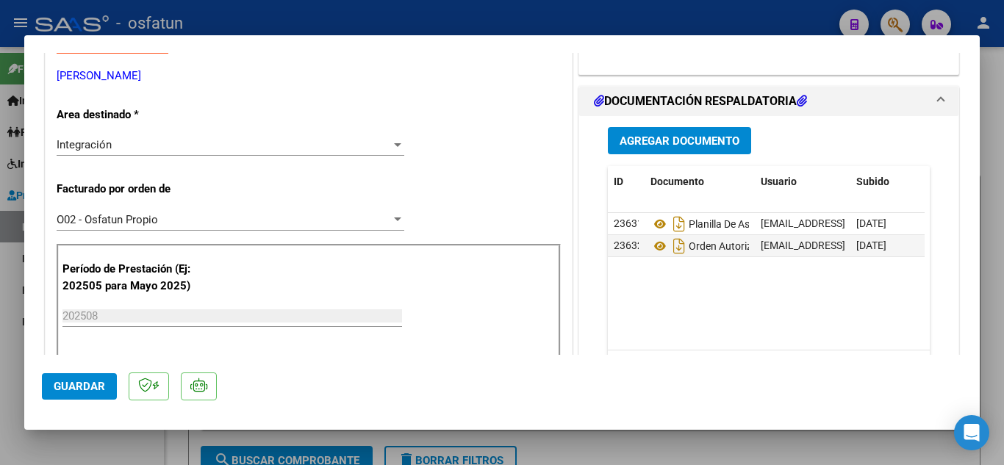
scroll to position [368, 0]
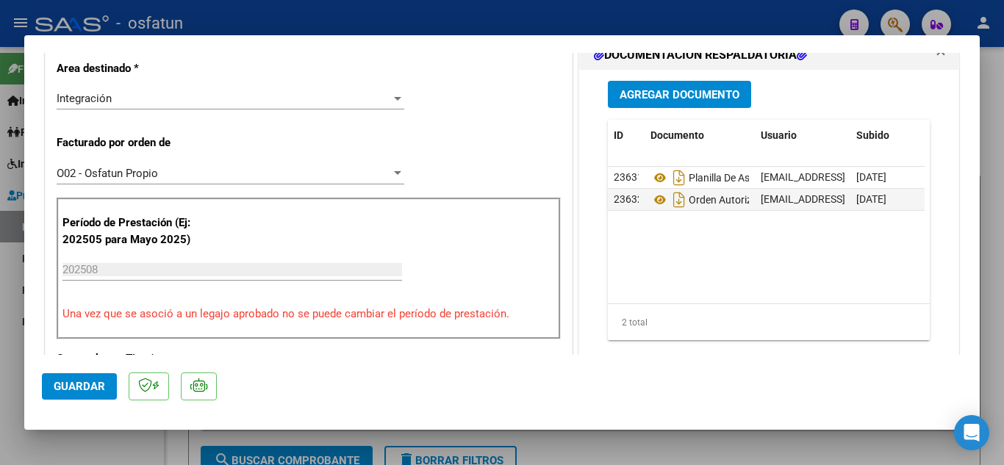
click at [74, 392] on span "Guardar" at bounding box center [79, 386] width 51 height 13
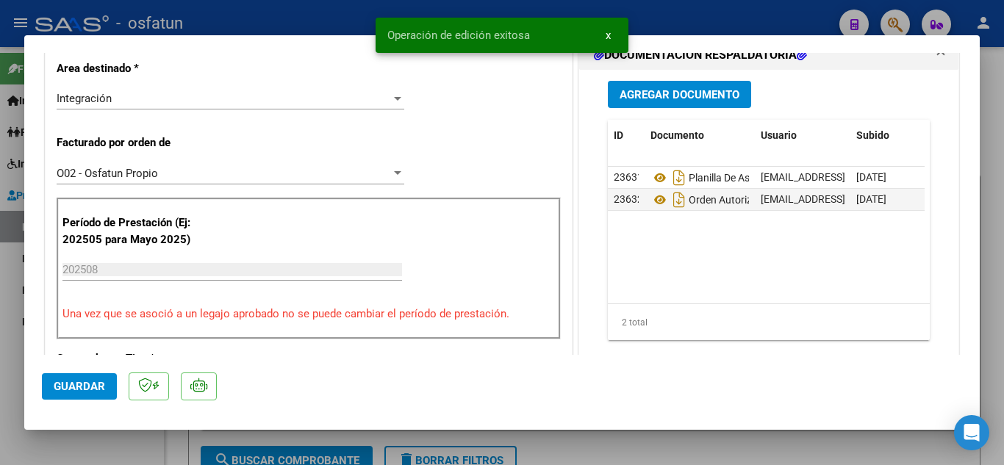
click at [331, 14] on div at bounding box center [502, 232] width 1004 height 465
type input "$ 0,00"
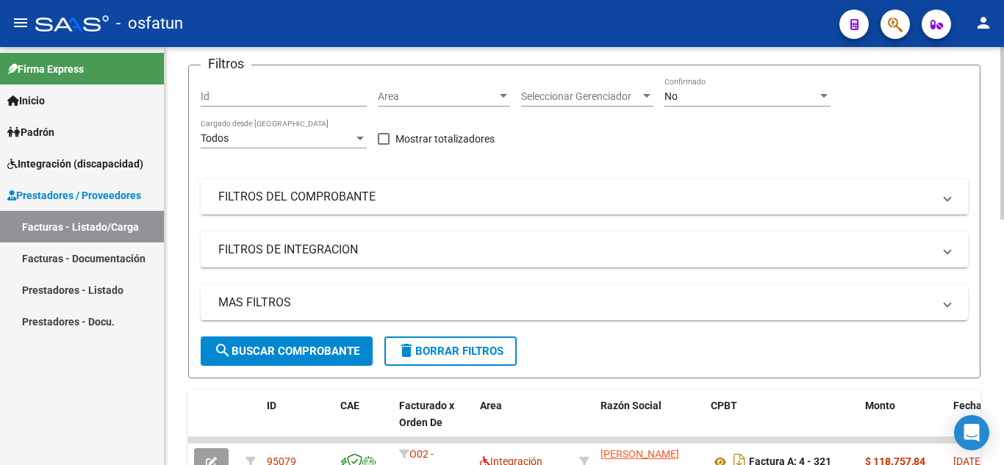
scroll to position [0, 0]
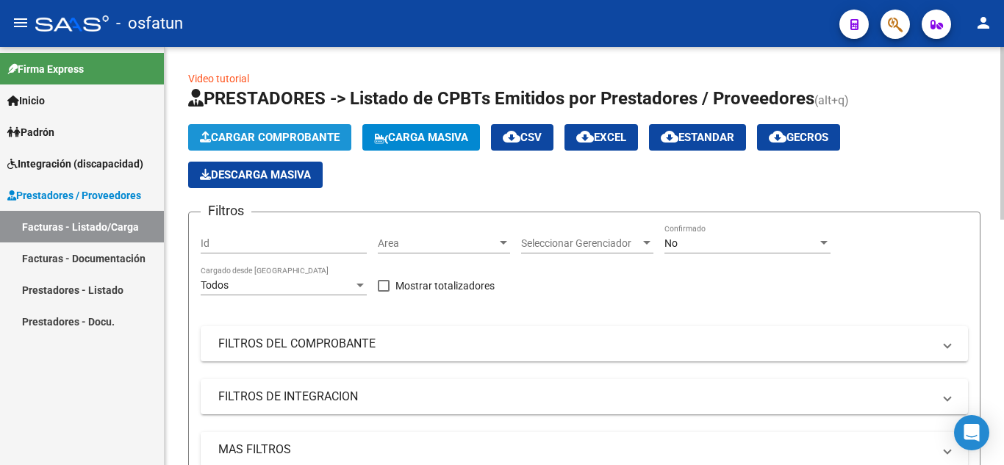
click at [304, 135] on span "Cargar Comprobante" at bounding box center [270, 137] width 140 height 13
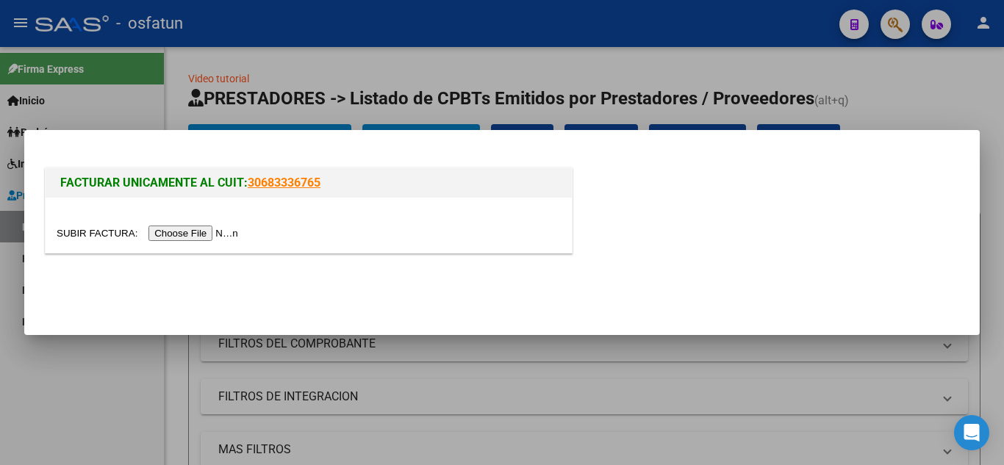
click at [188, 237] on input "file" at bounding box center [150, 233] width 186 height 15
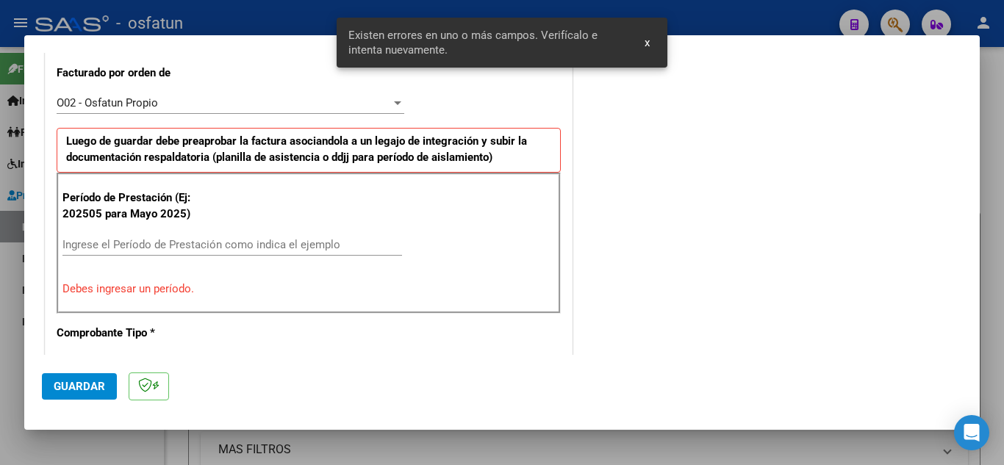
scroll to position [412, 0]
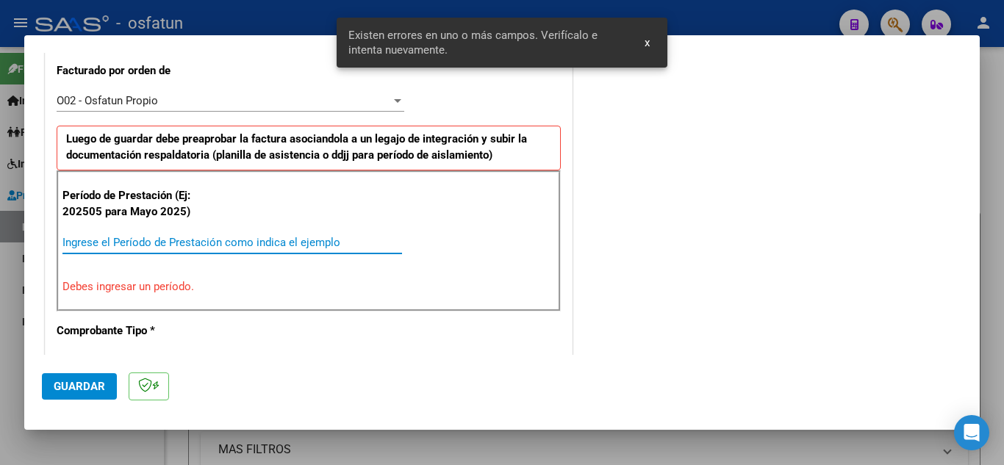
click at [173, 248] on input "Ingrese el Período de Prestación como indica el ejemplo" at bounding box center [232, 242] width 340 height 13
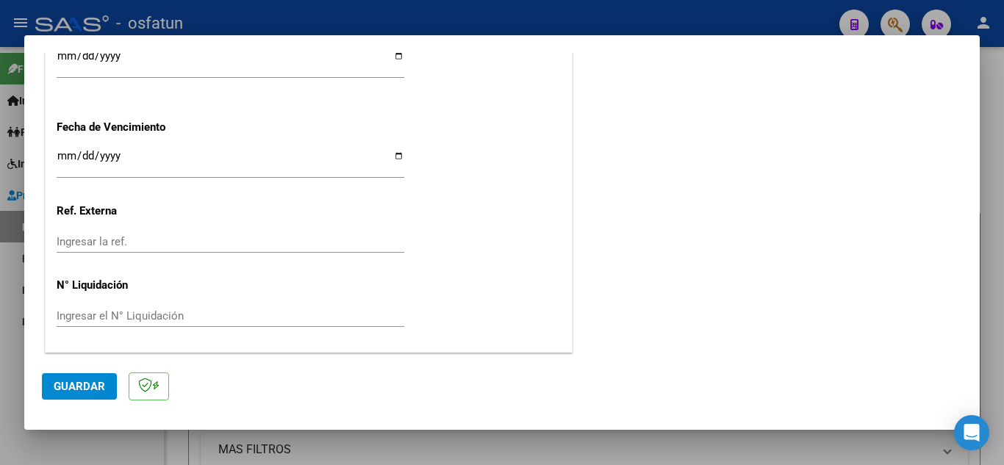
scroll to position [1150, 0]
type input "202508"
click at [70, 386] on span "Guardar" at bounding box center [79, 386] width 51 height 13
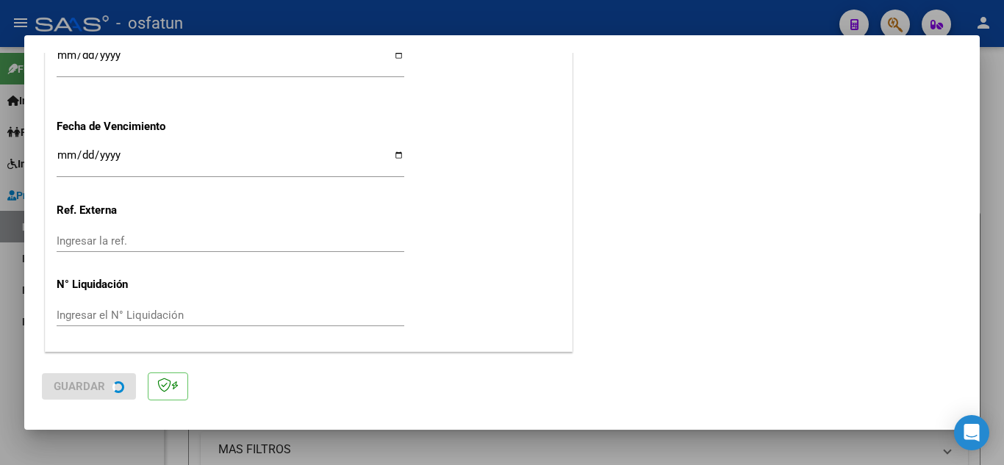
scroll to position [0, 0]
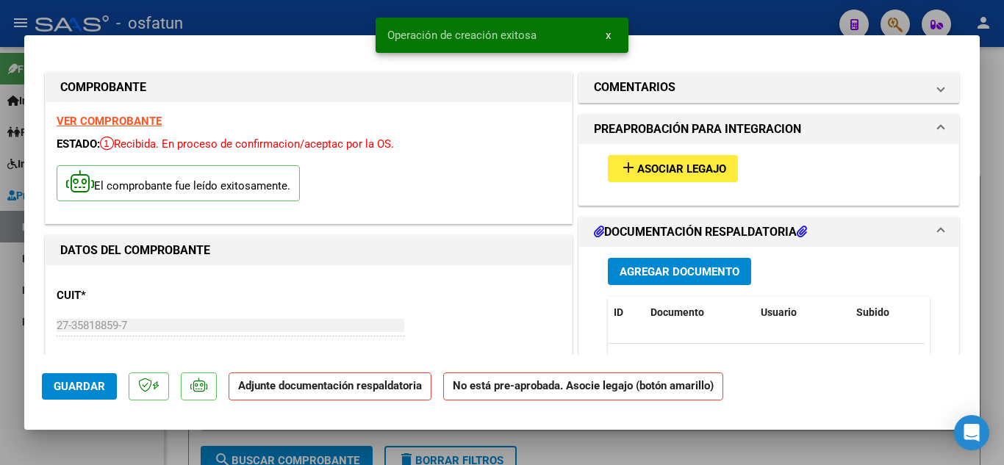
click at [637, 175] on button "add Asociar Legajo" at bounding box center [673, 168] width 130 height 27
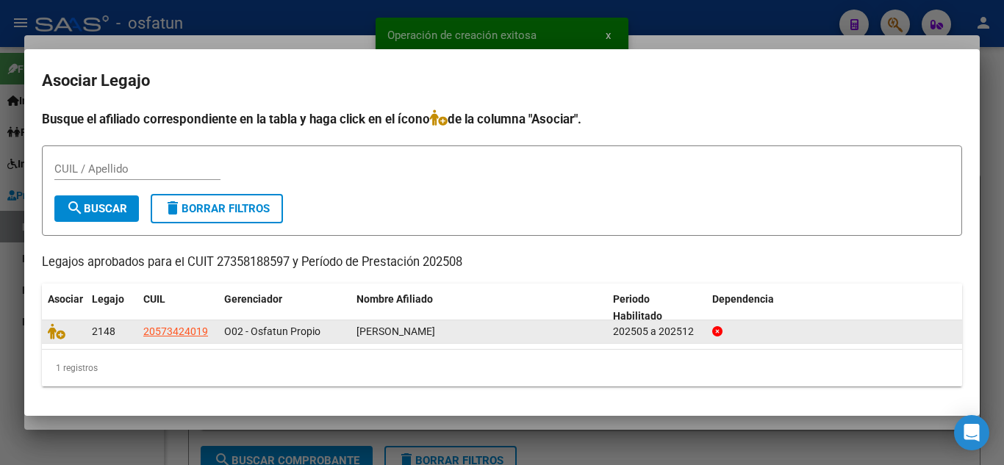
click at [45, 334] on datatable-body-cell at bounding box center [64, 332] width 44 height 23
click at [51, 332] on icon at bounding box center [57, 332] width 18 height 16
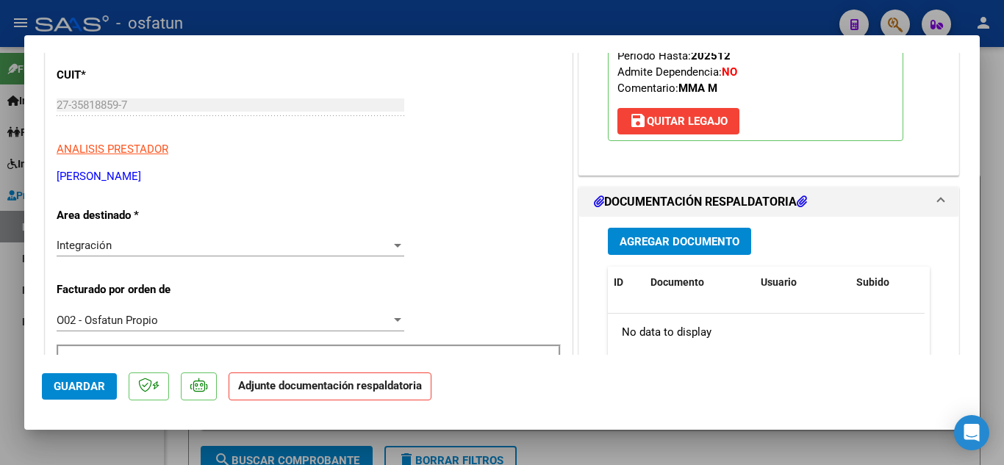
scroll to position [368, 0]
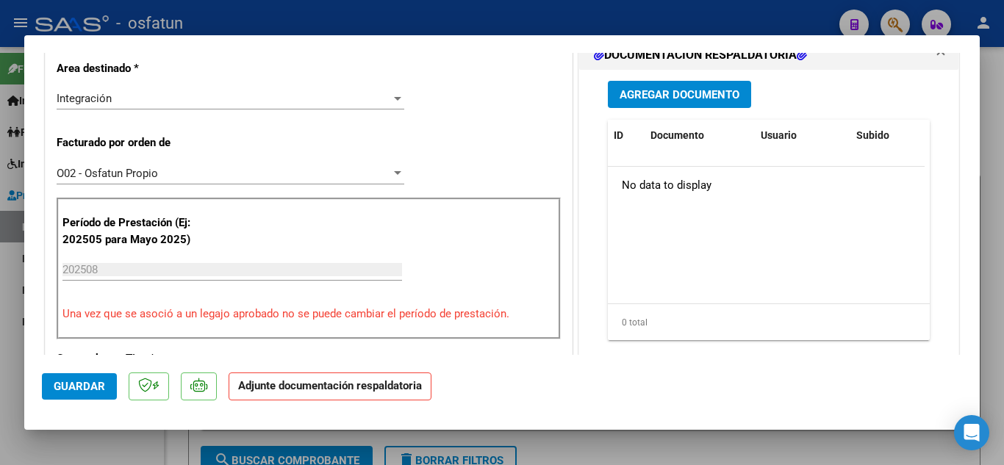
click at [662, 89] on span "Agregar Documento" at bounding box center [680, 94] width 120 height 13
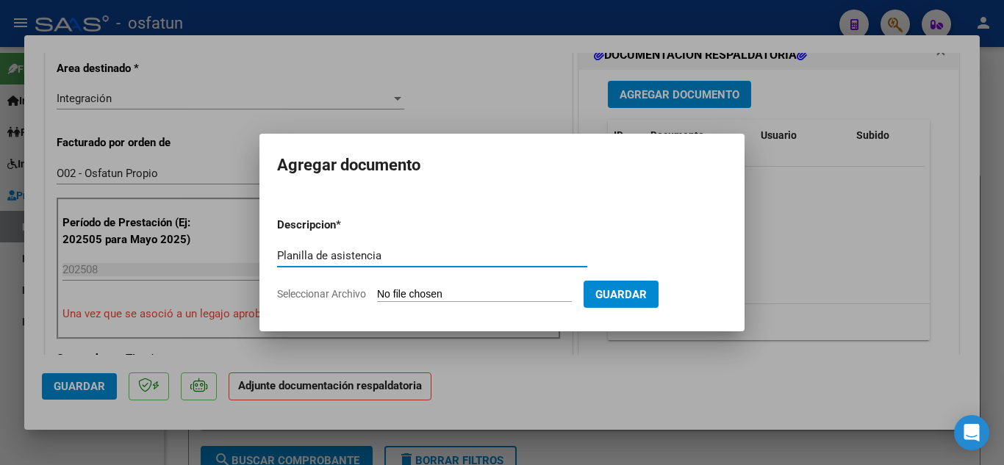
type input "Planilla de asistencia"
click at [427, 288] on form "Descripcion * Planilla de asistencia Escriba aquí una descripcion Seleccionar A…" at bounding box center [502, 259] width 450 height 107
click at [432, 297] on input "Seleccionar Archivo" at bounding box center [474, 295] width 195 height 14
type input "C:\fakepath\Planilla de Asistencia.jpeg"
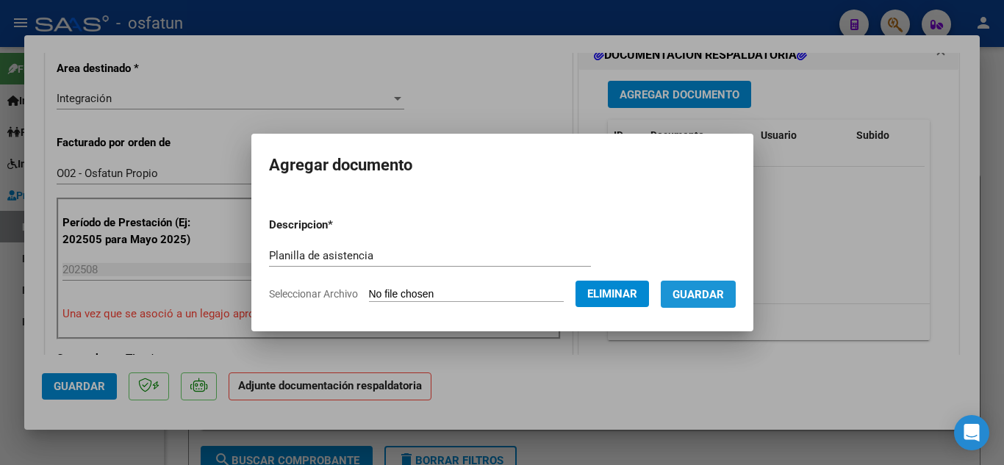
click at [713, 299] on span "Guardar" at bounding box center [698, 294] width 51 height 13
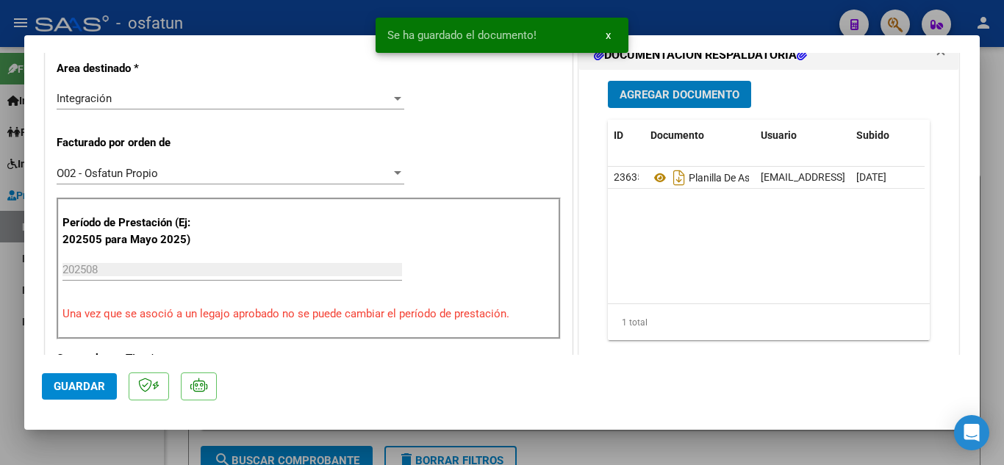
click at [662, 87] on span "Agregar Documento" at bounding box center [680, 93] width 120 height 13
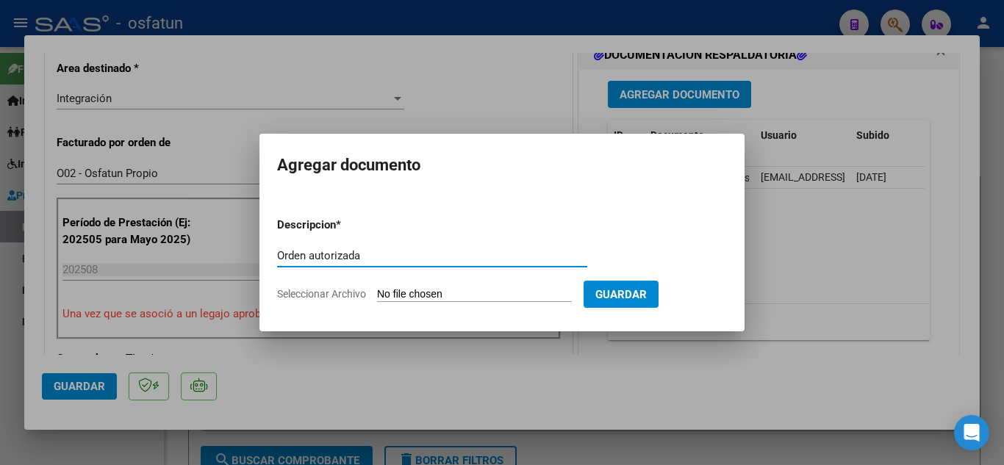
type input "Orden autorizada"
click at [462, 290] on input "Seleccionar Archivo" at bounding box center [474, 295] width 195 height 14
type input "C:\fakepath\order_3523189.pdf"
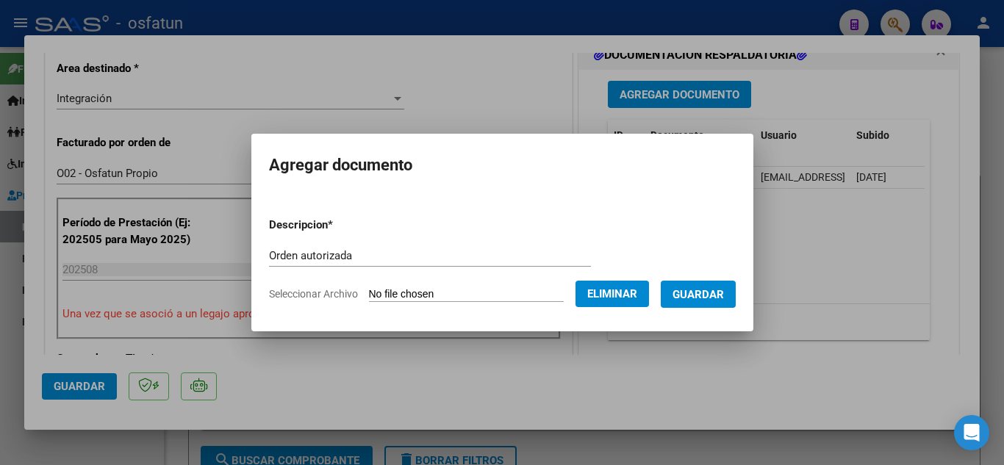
click at [724, 283] on button "Guardar" at bounding box center [698, 294] width 75 height 27
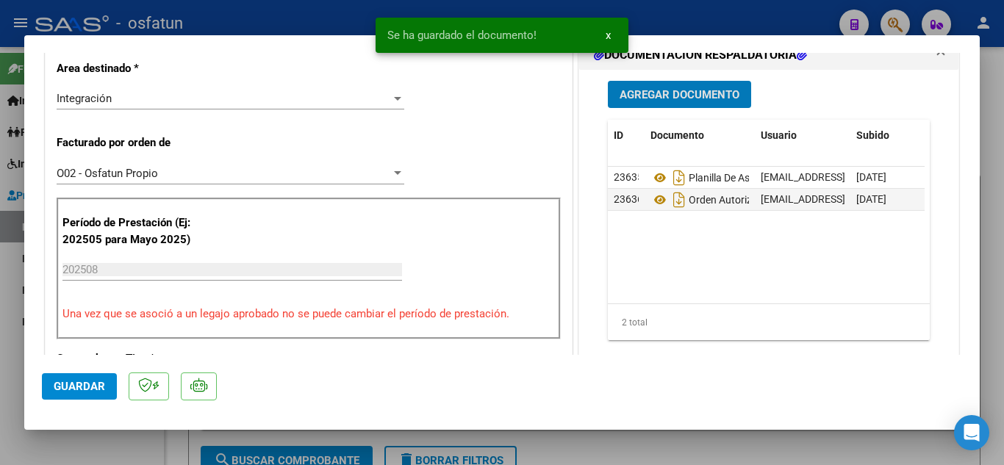
click at [86, 386] on span "Guardar" at bounding box center [79, 386] width 51 height 13
click at [280, 24] on div at bounding box center [502, 232] width 1004 height 465
type input "$ 0,00"
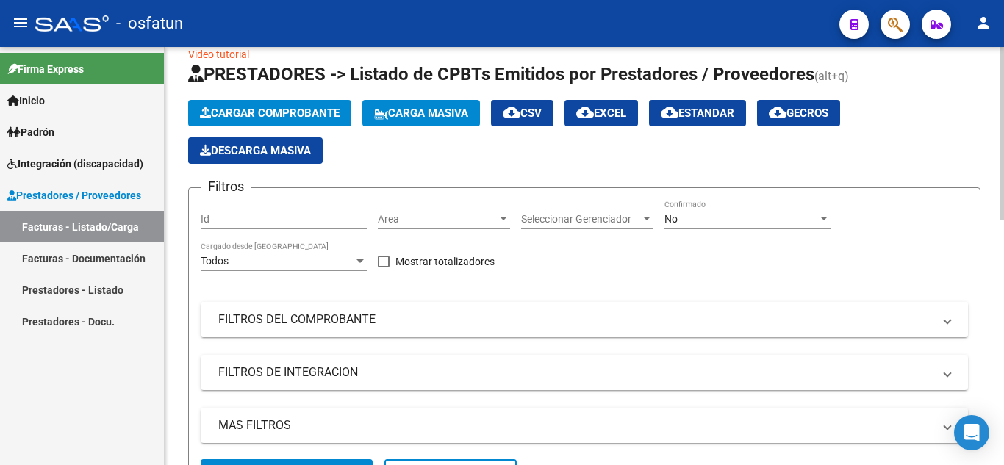
scroll to position [0, 0]
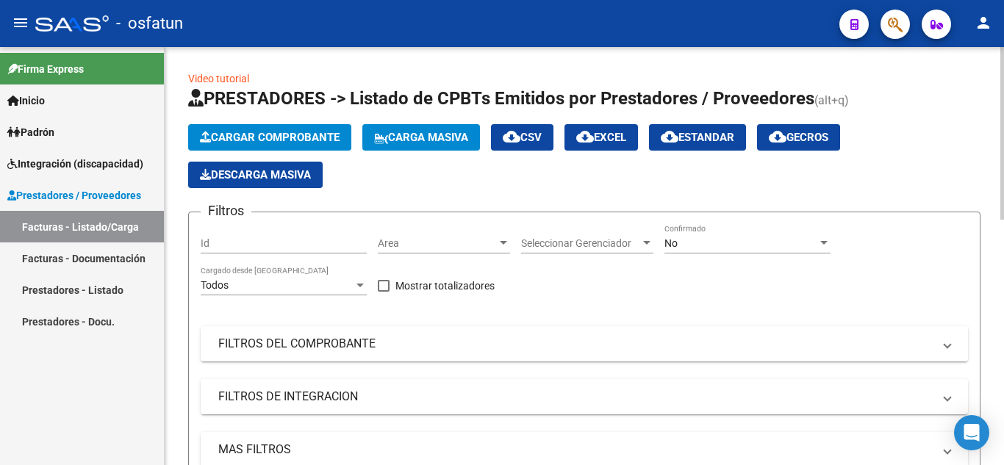
click at [288, 142] on span "Cargar Comprobante" at bounding box center [270, 137] width 140 height 13
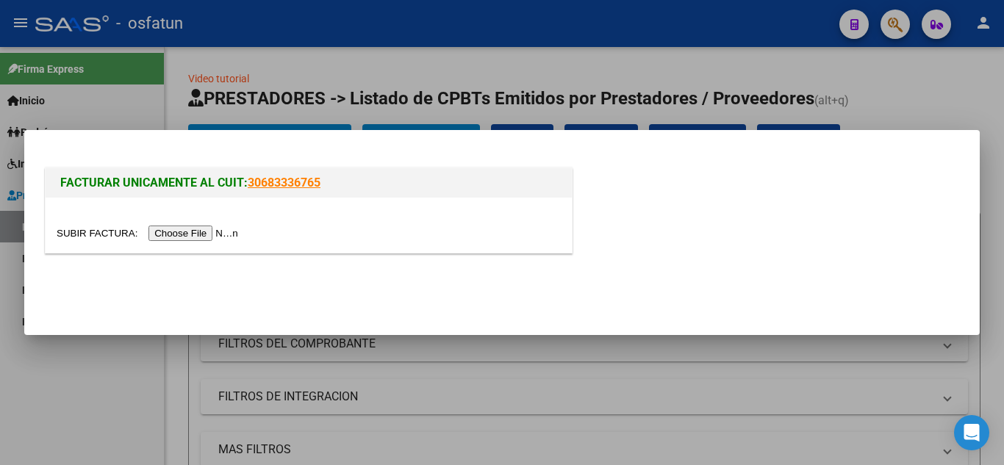
click at [201, 235] on input "file" at bounding box center [150, 233] width 186 height 15
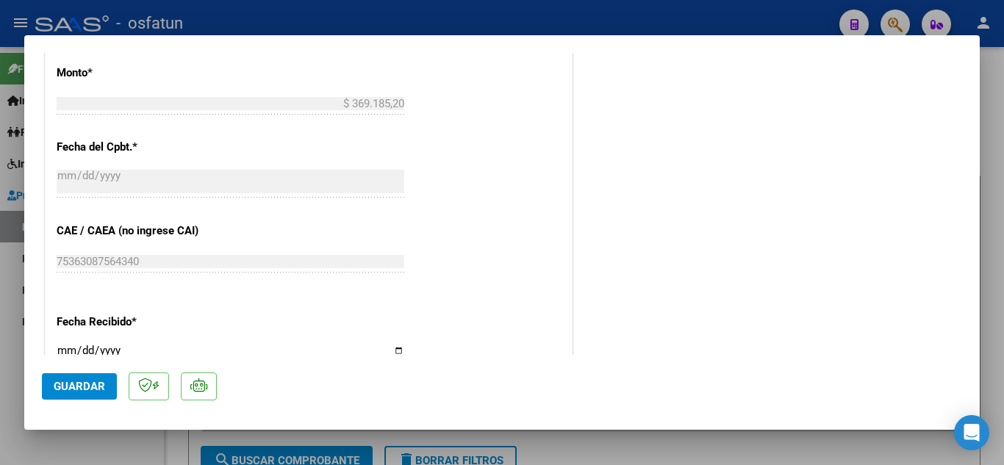
scroll to position [1030, 0]
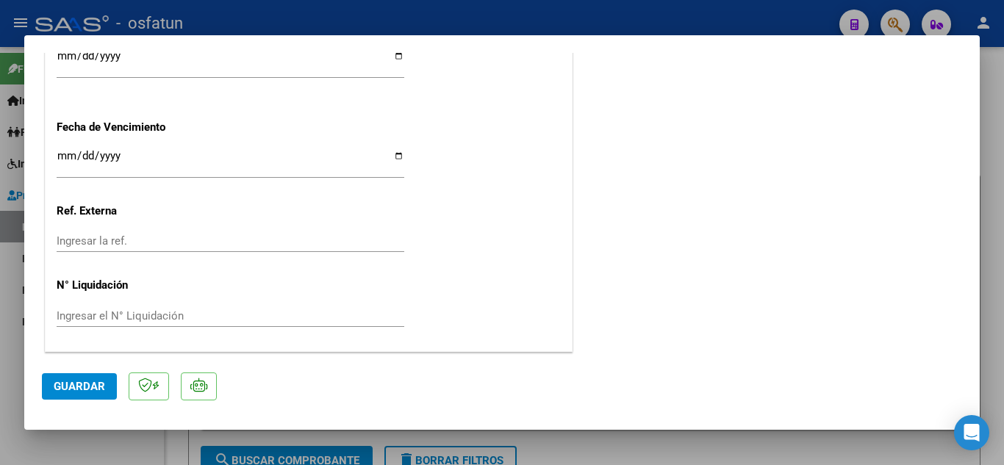
drag, startPoint x: 73, startPoint y: 390, endPoint x: 90, endPoint y: 387, distance: 17.2
click at [74, 390] on span "Guardar" at bounding box center [79, 386] width 51 height 13
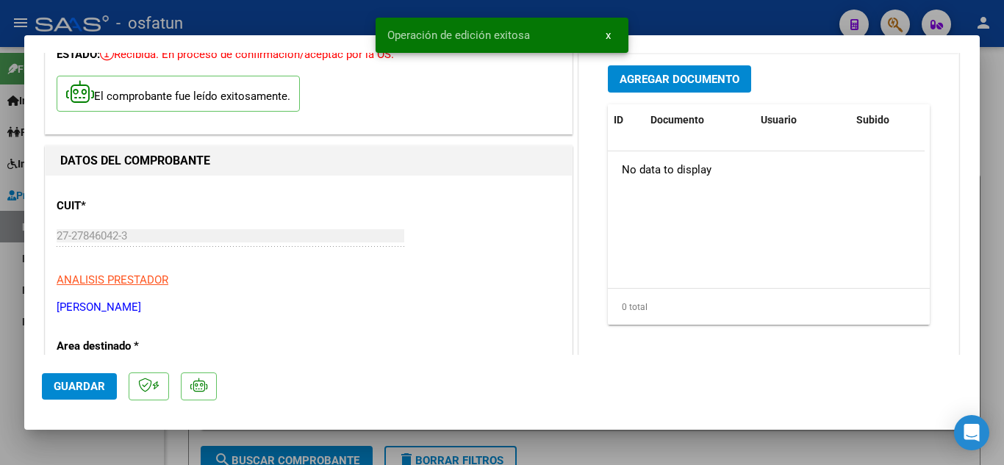
scroll to position [0, 0]
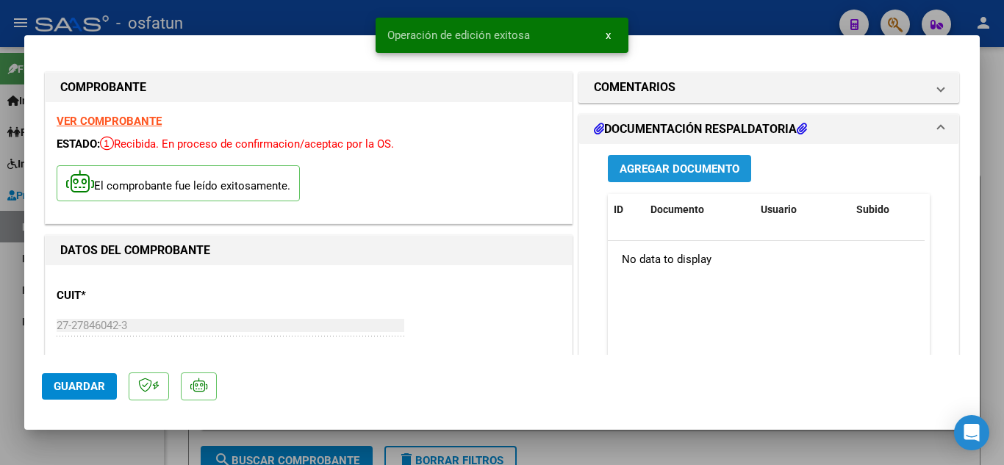
click at [698, 176] on span "Agregar Documento" at bounding box center [680, 168] width 120 height 13
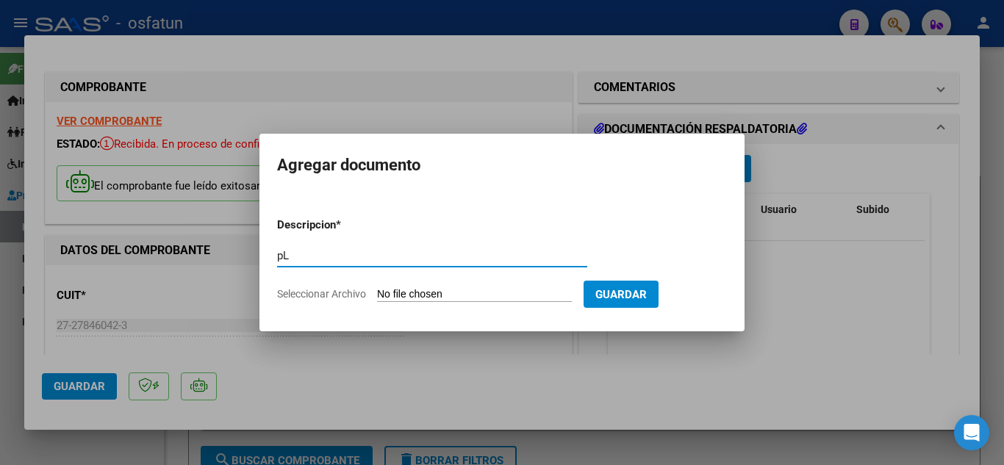
type input "p"
type input "Planilla de Asistencia"
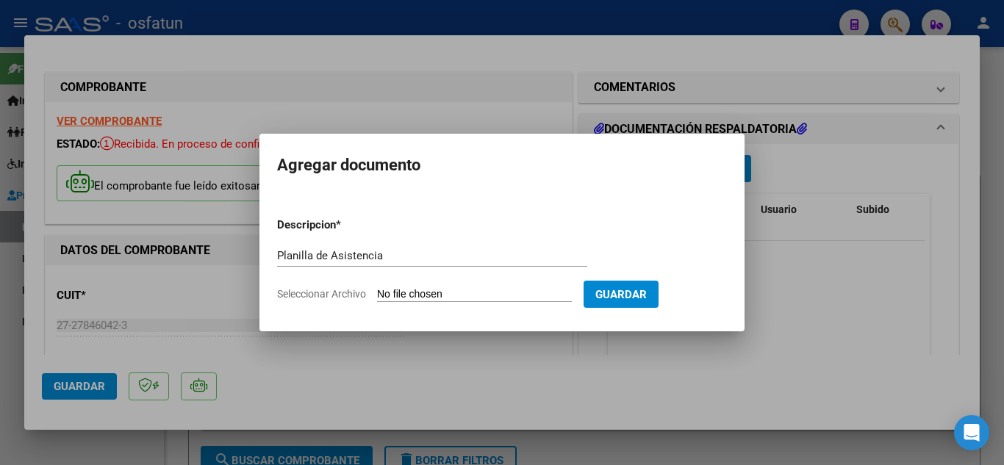
click at [485, 294] on input "Seleccionar Archivo" at bounding box center [474, 295] width 195 height 14
type input "C:\fakepath\Planilla de Asistencia.pdf"
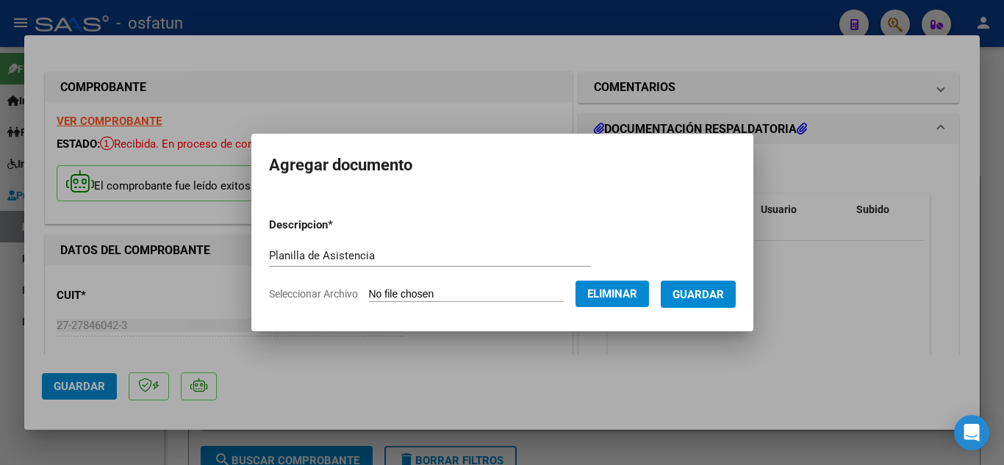
click at [728, 315] on mat-dialog-container "Agregar documento Descripcion * Planilla de Asistencia Escriba aquí una descrip…" at bounding box center [502, 232] width 502 height 197
click at [714, 294] on span "Guardar" at bounding box center [698, 294] width 51 height 13
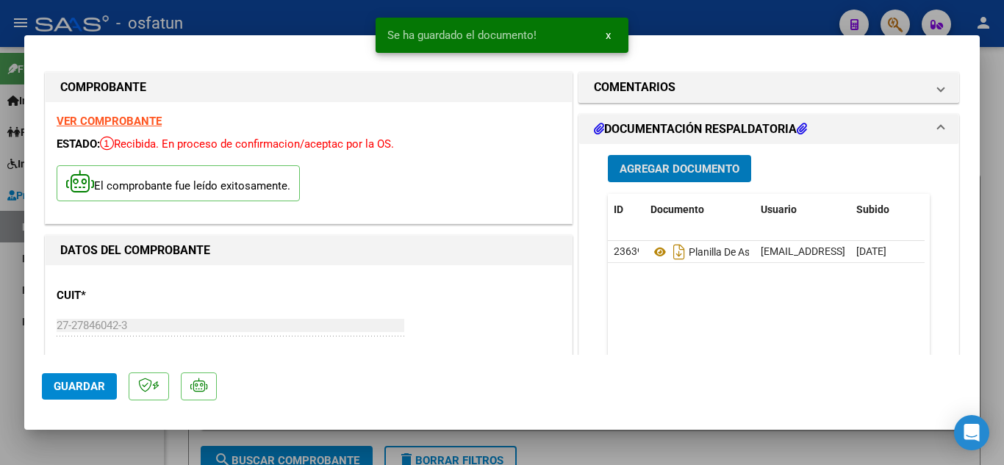
click at [687, 158] on button "Agregar Documento" at bounding box center [679, 168] width 143 height 27
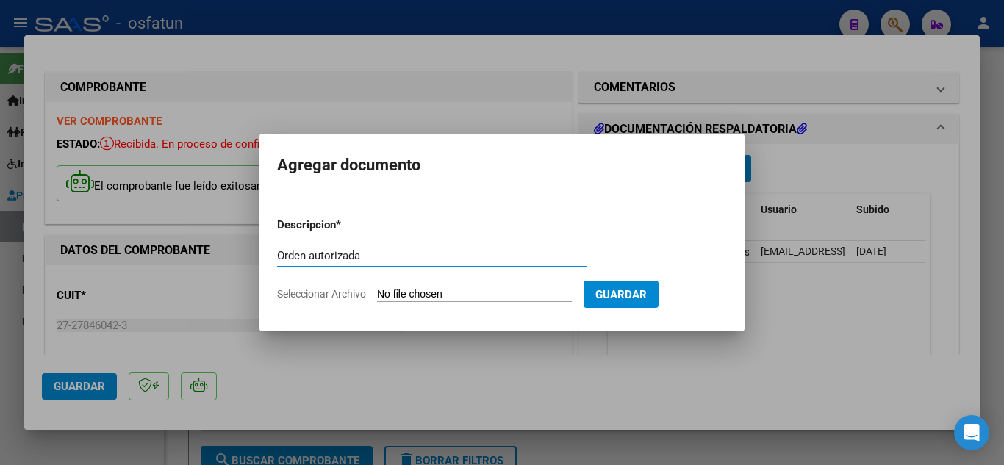
type input "Orden autorizada"
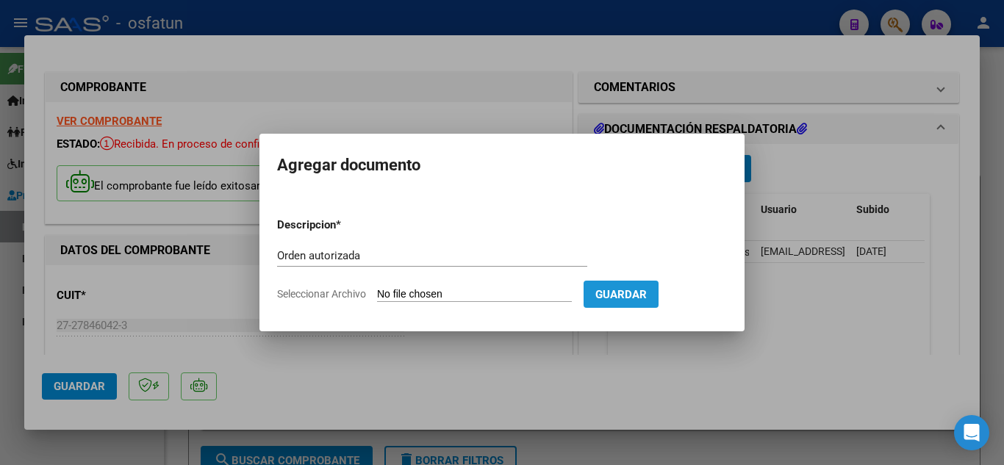
click at [659, 305] on button "Guardar" at bounding box center [621, 294] width 75 height 27
click at [647, 298] on span "Guardar" at bounding box center [621, 294] width 51 height 13
click at [431, 296] on input "Seleccionar Archivo" at bounding box center [474, 295] width 195 height 14
type input "C:\fakepath\order_3523183.pdf"
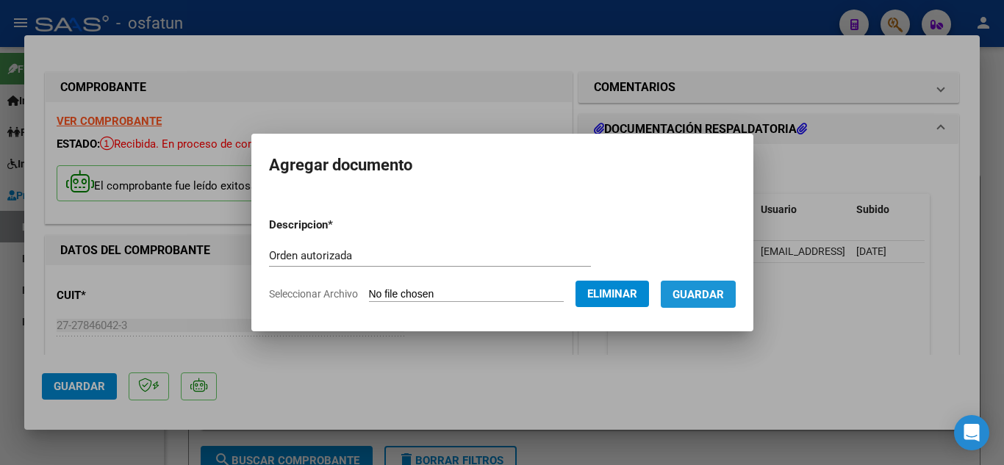
click at [707, 296] on span "Guardar" at bounding box center [698, 294] width 51 height 13
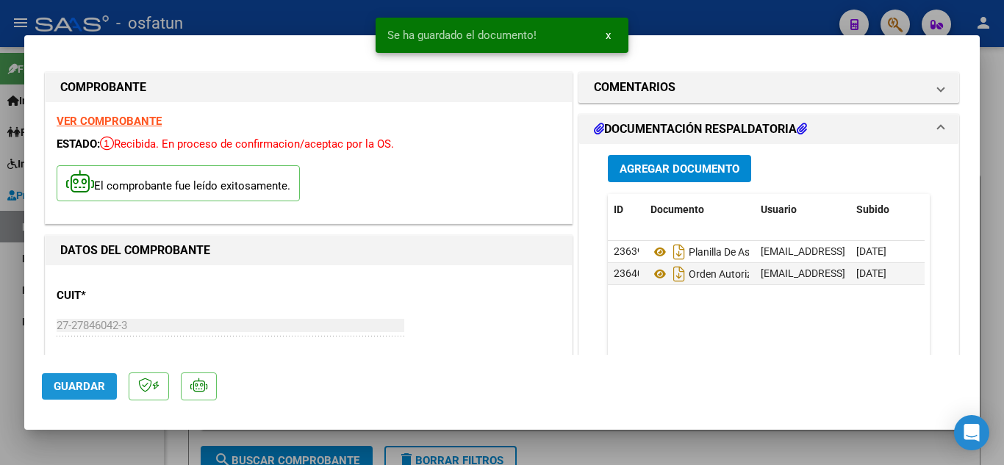
click at [81, 390] on span "Guardar" at bounding box center [79, 386] width 51 height 13
click at [265, 29] on div at bounding box center [502, 232] width 1004 height 465
type input "$ 0,00"
